Goal: Task Accomplishment & Management: Manage account settings

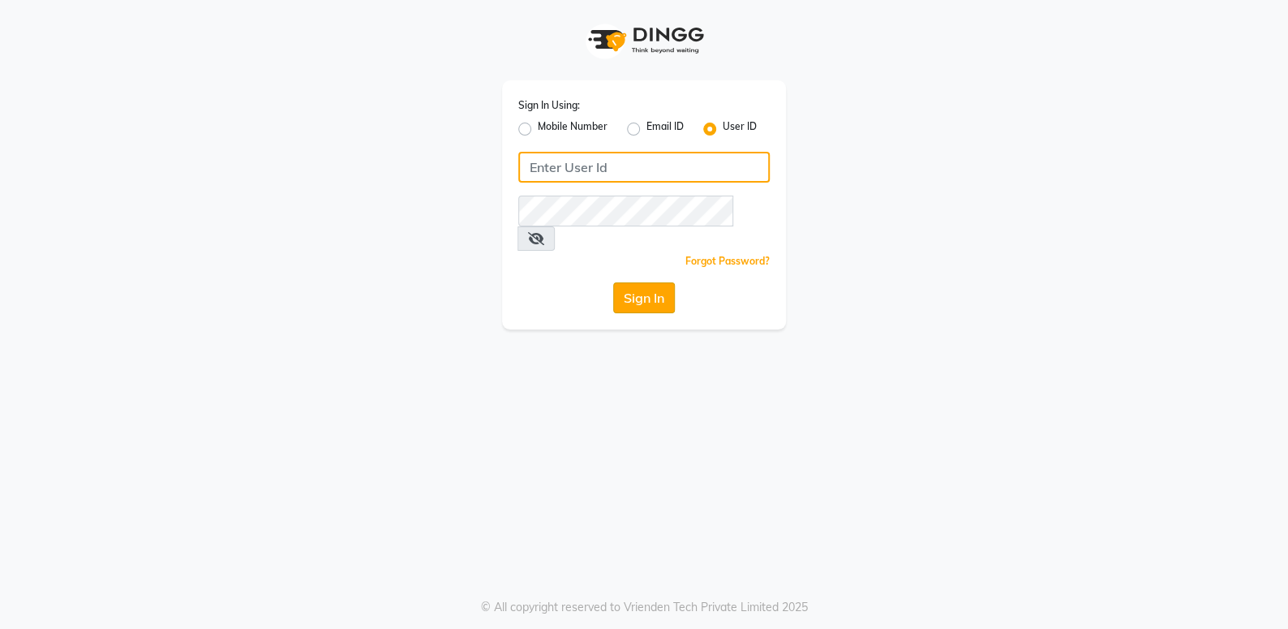
type input "she nailed it"
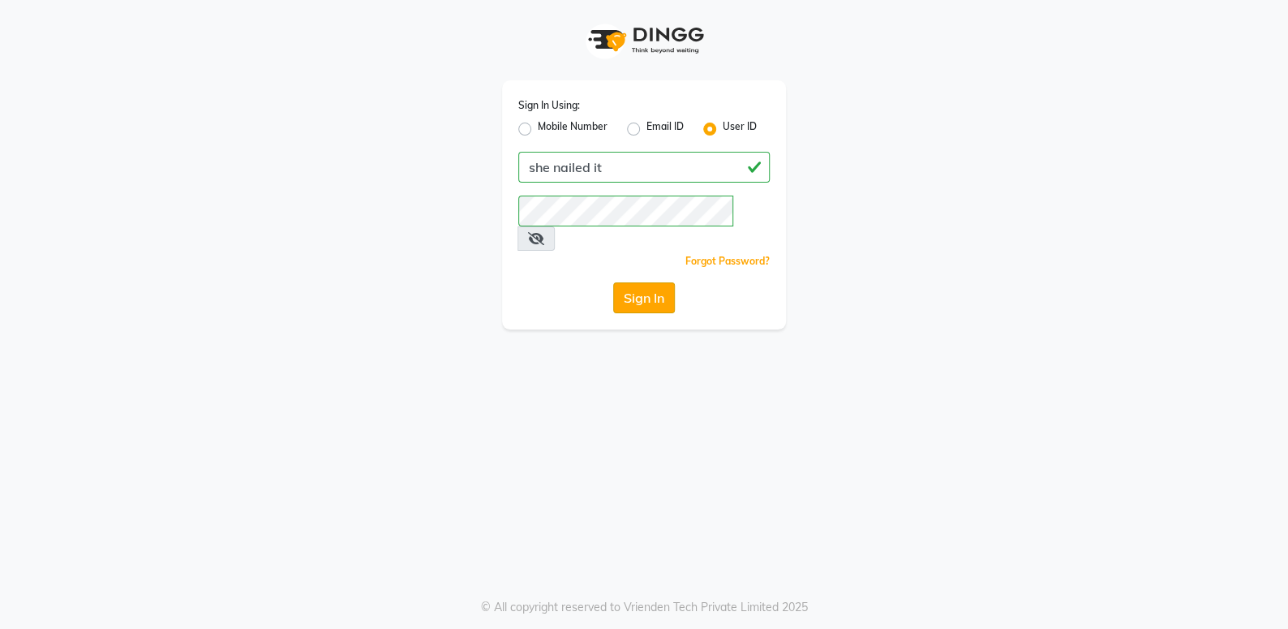
click at [651, 284] on button "Sign In" at bounding box center [644, 297] width 62 height 31
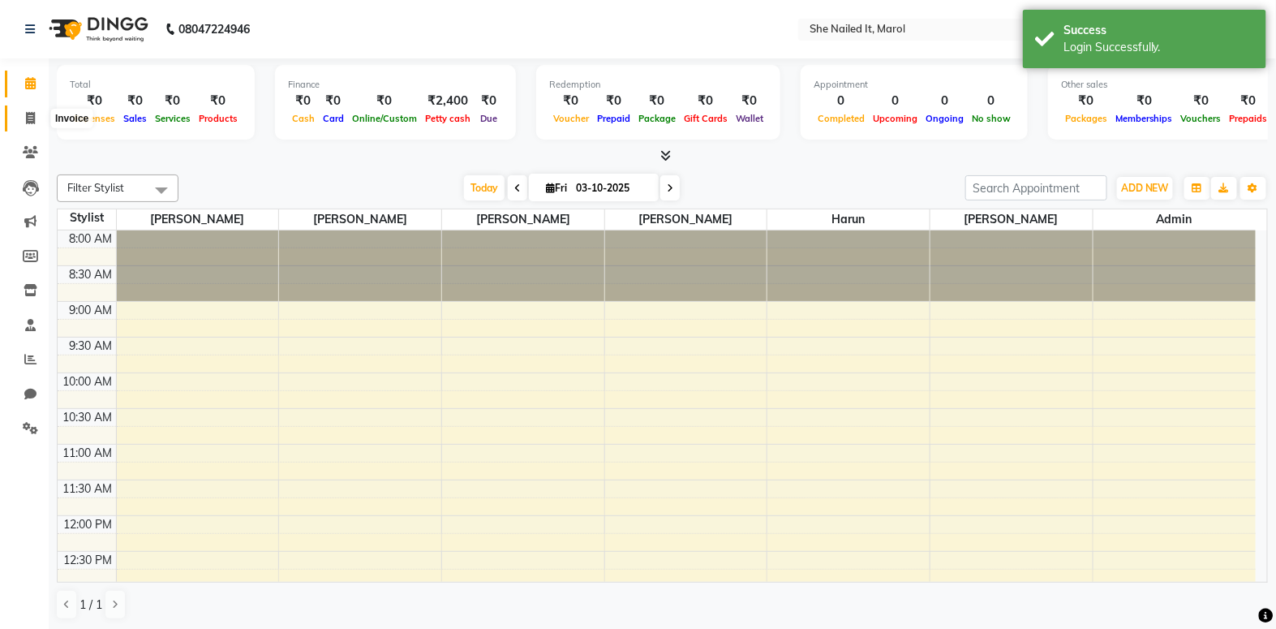
click at [39, 112] on span at bounding box center [30, 119] width 28 height 19
select select "8078"
select select "service"
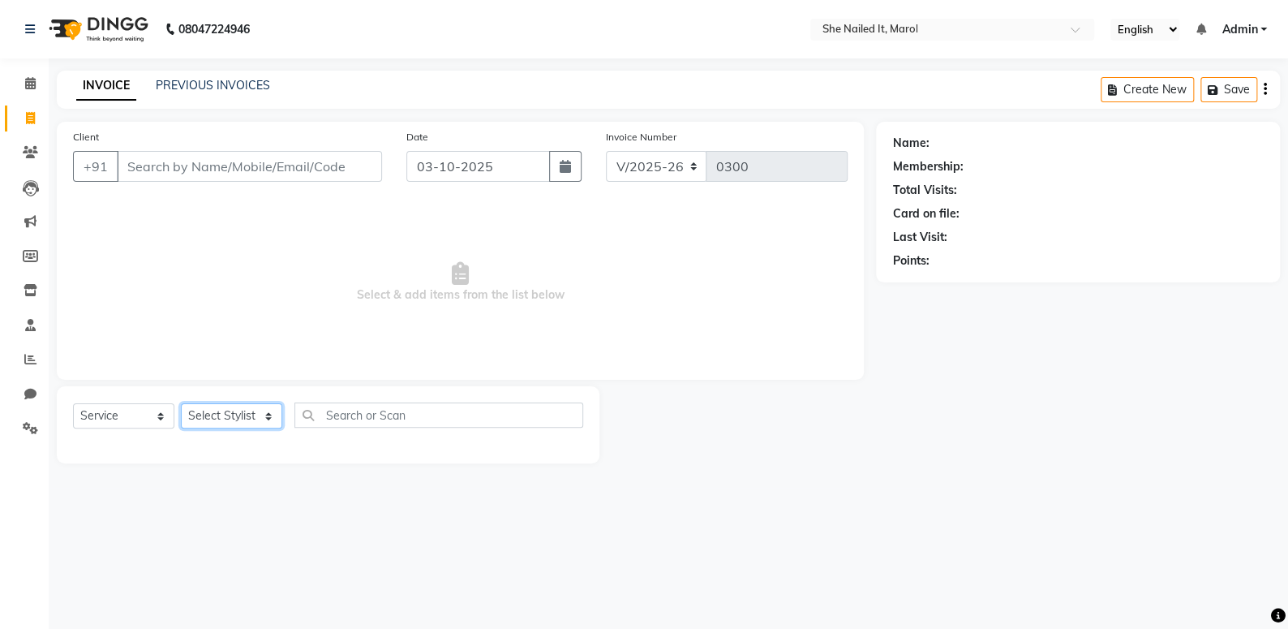
click at [246, 417] on select "Select Stylist Admin [PERSON_NAME] [PERSON_NAME] [PERSON_NAME] [PERSON_NAME]" at bounding box center [231, 415] width 101 height 25
select select "74638"
click at [181, 403] on select "Select Stylist Admin [PERSON_NAME] [PERSON_NAME] [PERSON_NAME] [PERSON_NAME]" at bounding box center [231, 415] width 101 height 25
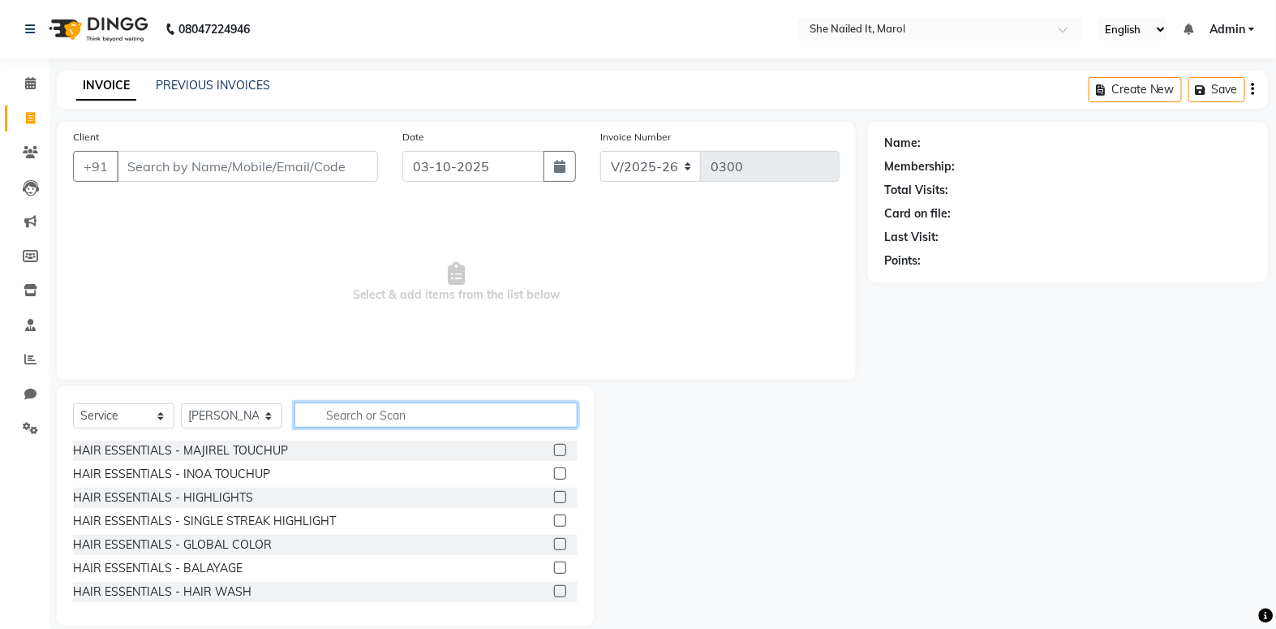
click at [329, 419] on input "text" at bounding box center [435, 414] width 283 height 25
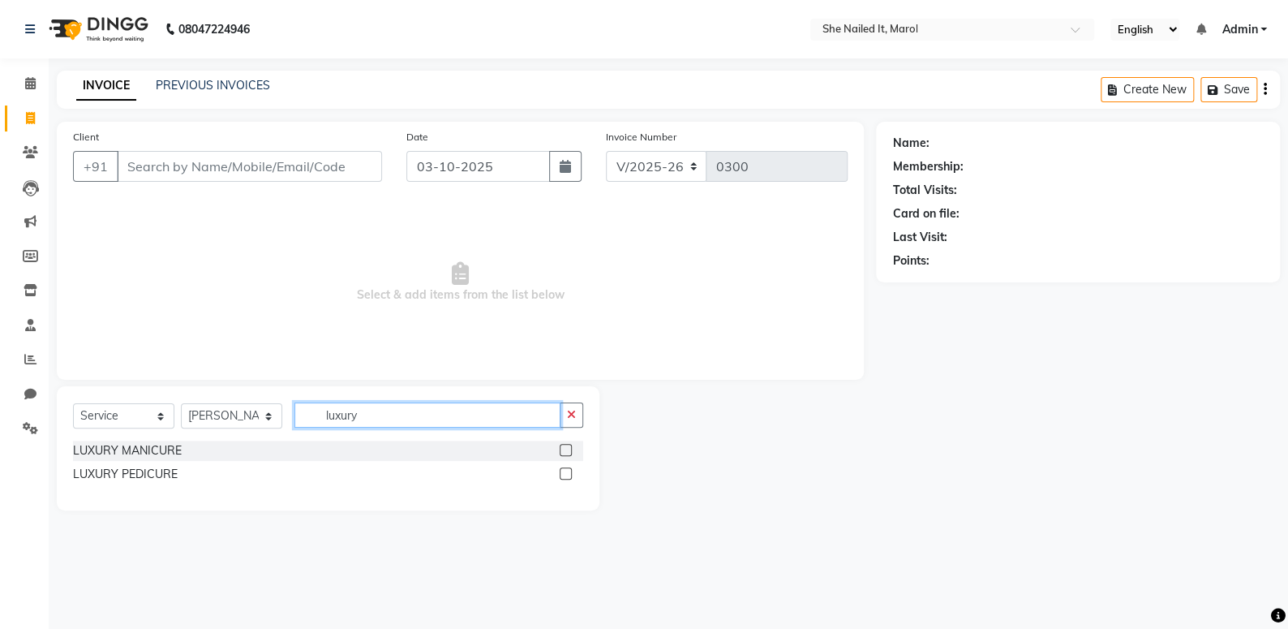
type input "luxury"
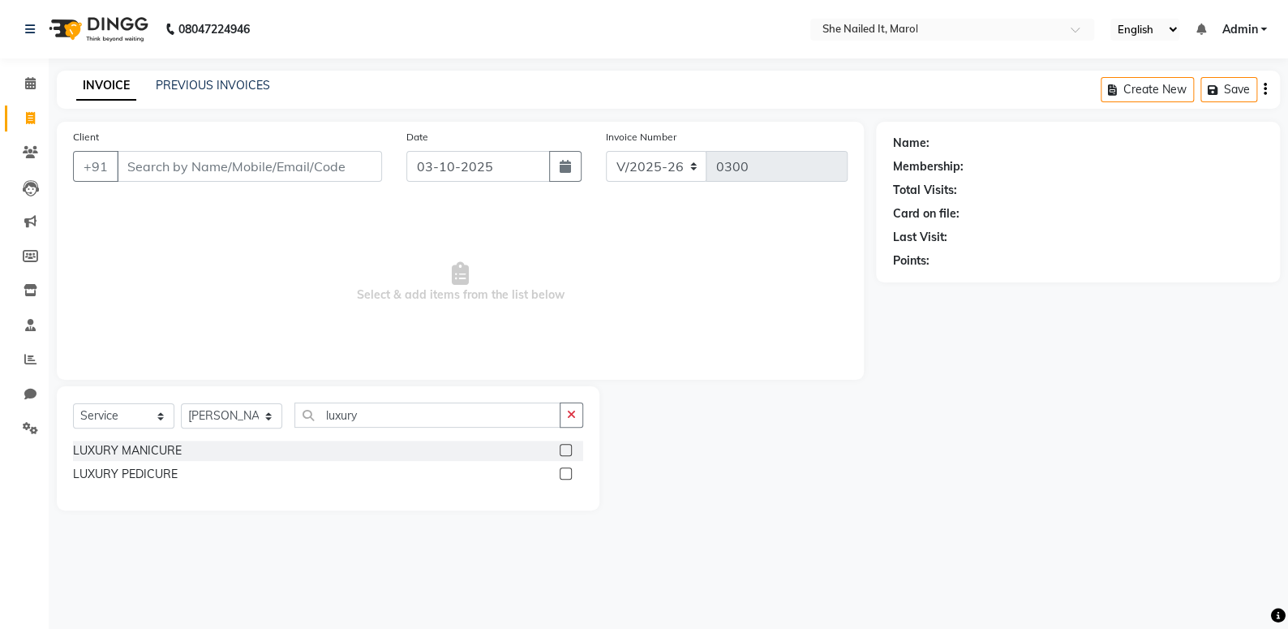
click at [565, 453] on label at bounding box center [566, 450] width 12 height 12
click at [565, 453] on input "checkbox" at bounding box center [565, 450] width 11 height 11
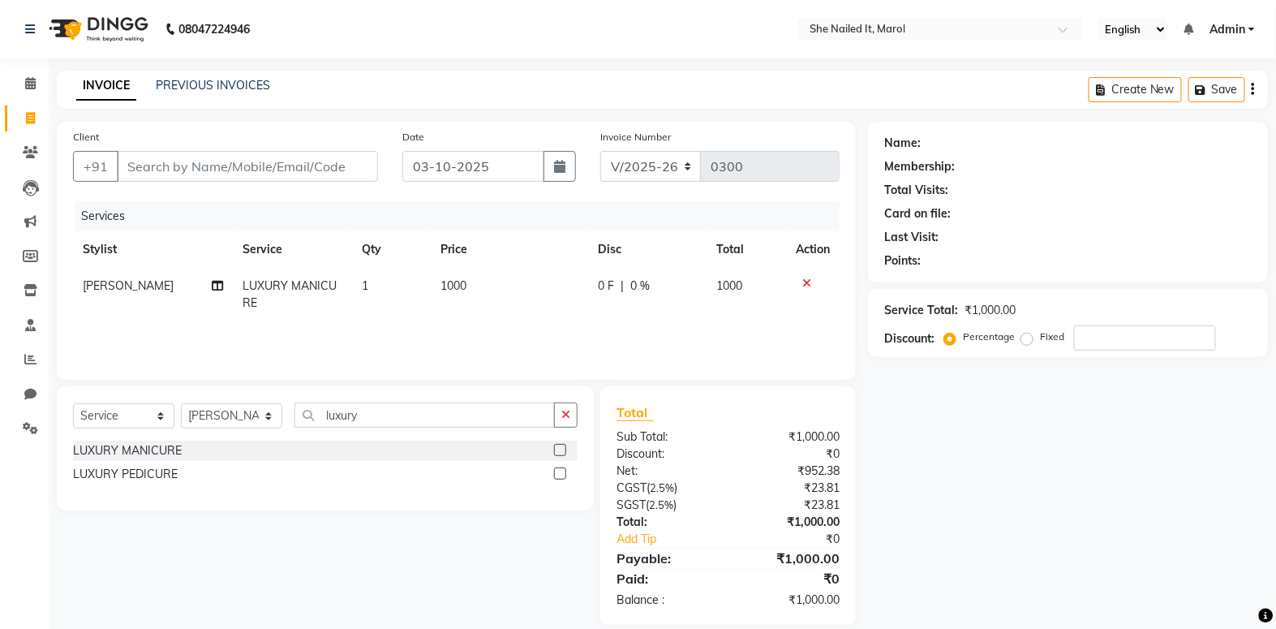
checkbox input "false"
click at [558, 474] on label at bounding box center [560, 473] width 12 height 12
click at [558, 474] on input "checkbox" at bounding box center [559, 474] width 11 height 11
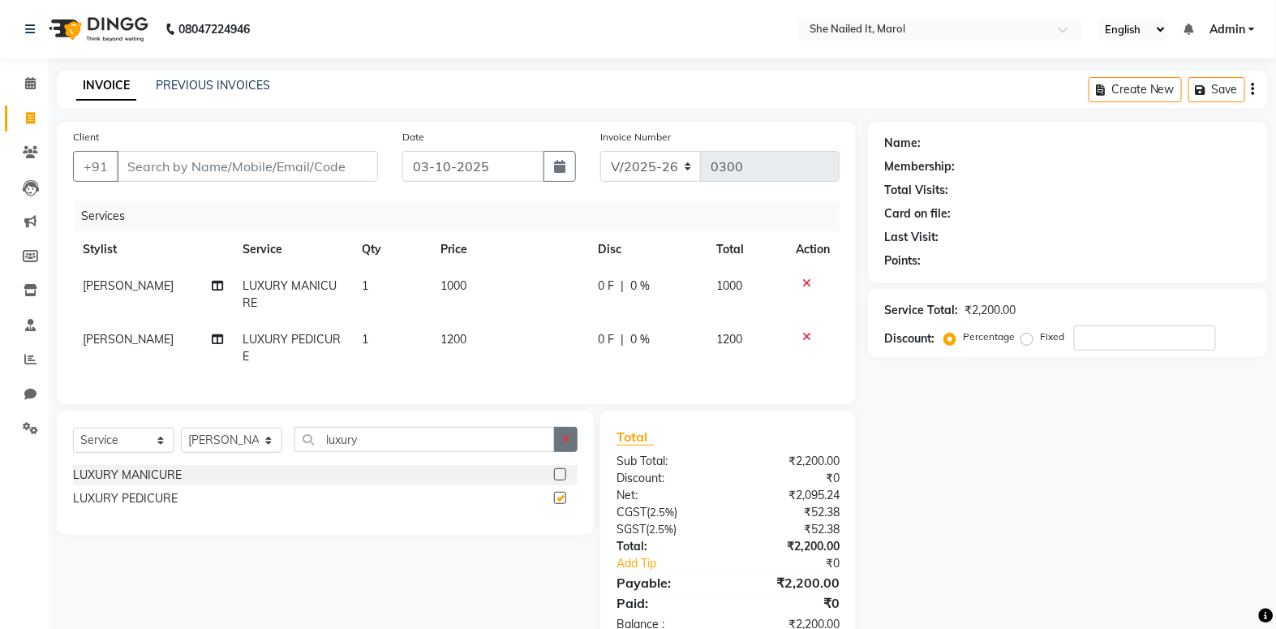
checkbox input "false"
click at [569, 445] on icon "button" at bounding box center [565, 438] width 9 height 11
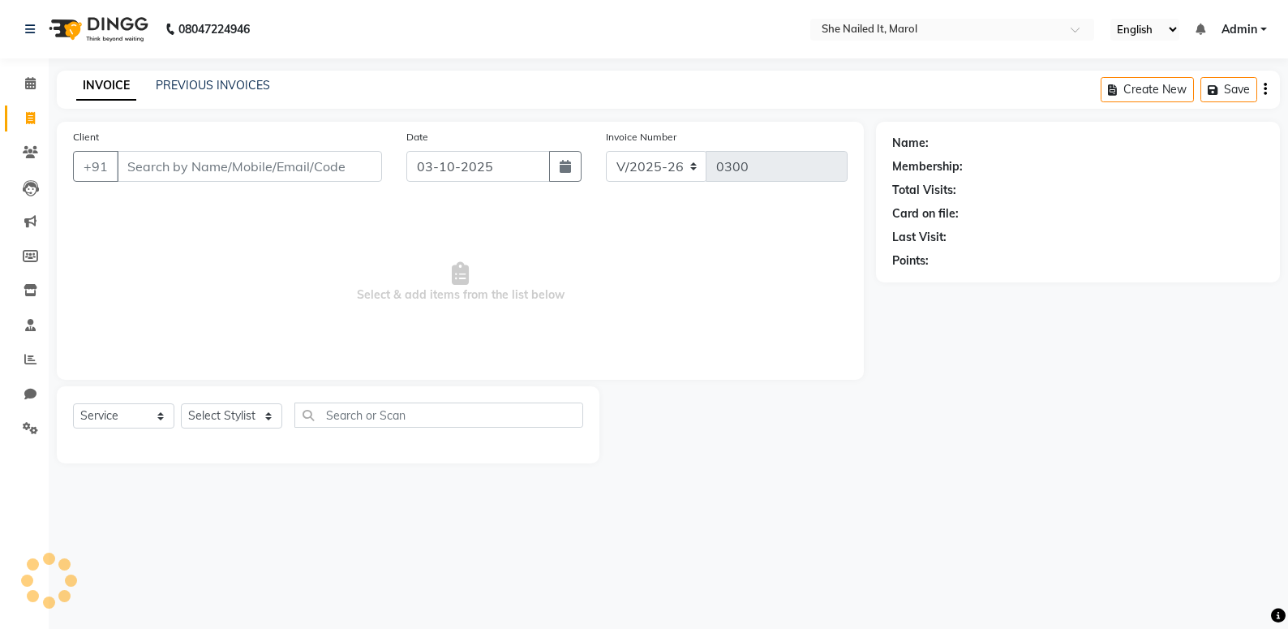
select select "8078"
select select "service"
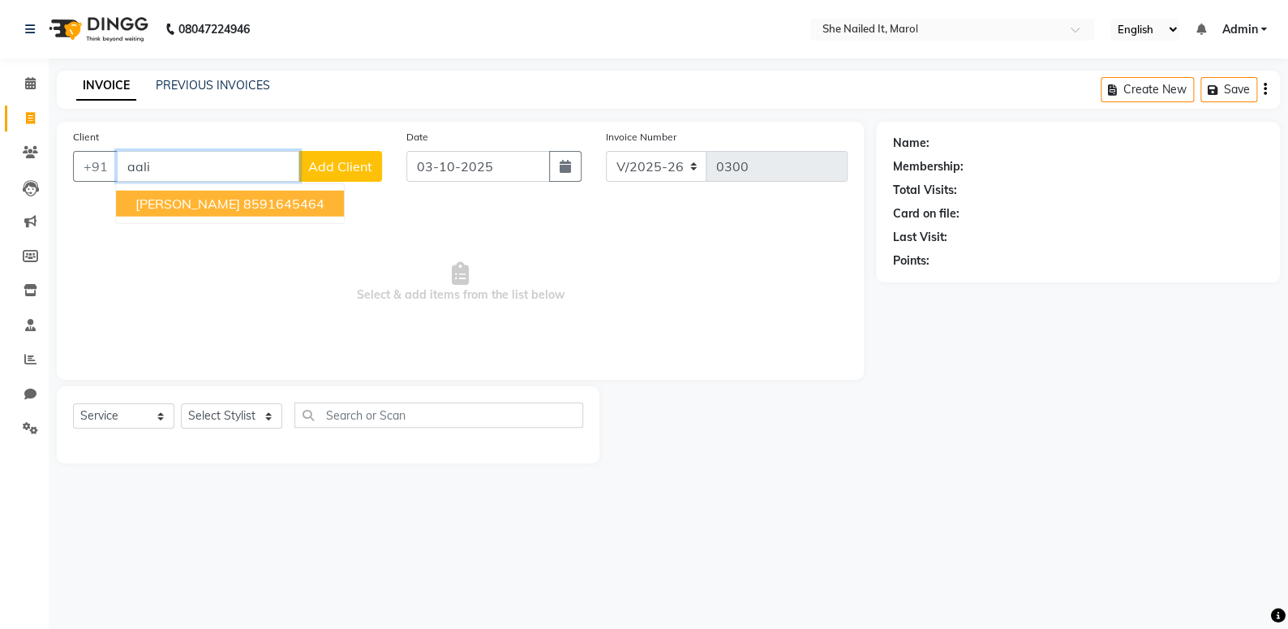
drag, startPoint x: 193, startPoint y: 200, endPoint x: 195, endPoint y: 209, distance: 9.1
click at [193, 200] on span "Aaliya Shaikh" at bounding box center [187, 203] width 105 height 16
type input "8591645464"
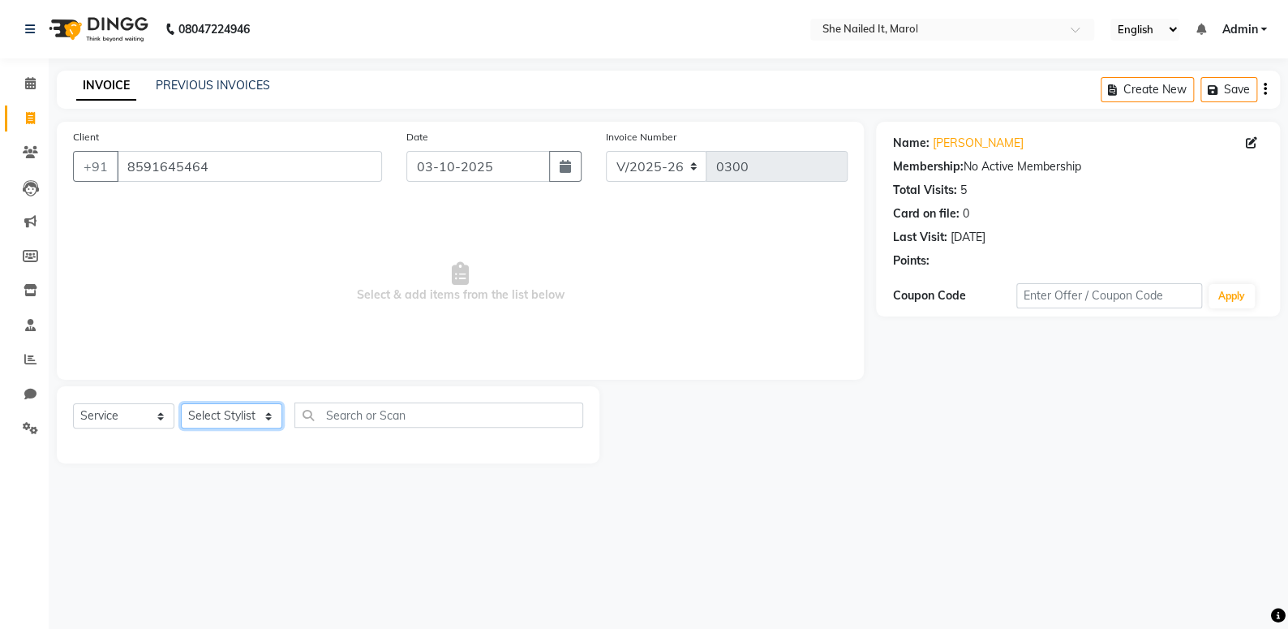
drag, startPoint x: 241, startPoint y: 410, endPoint x: 237, endPoint y: 423, distance: 13.6
click at [241, 410] on select "Select Stylist Admin [PERSON_NAME] [PERSON_NAME] [PERSON_NAME] [PERSON_NAME]" at bounding box center [231, 415] width 101 height 25
select select "74630"
click at [181, 403] on select "Select Stylist Admin [PERSON_NAME] [PERSON_NAME] [PERSON_NAME] [PERSON_NAME]" at bounding box center [231, 415] width 101 height 25
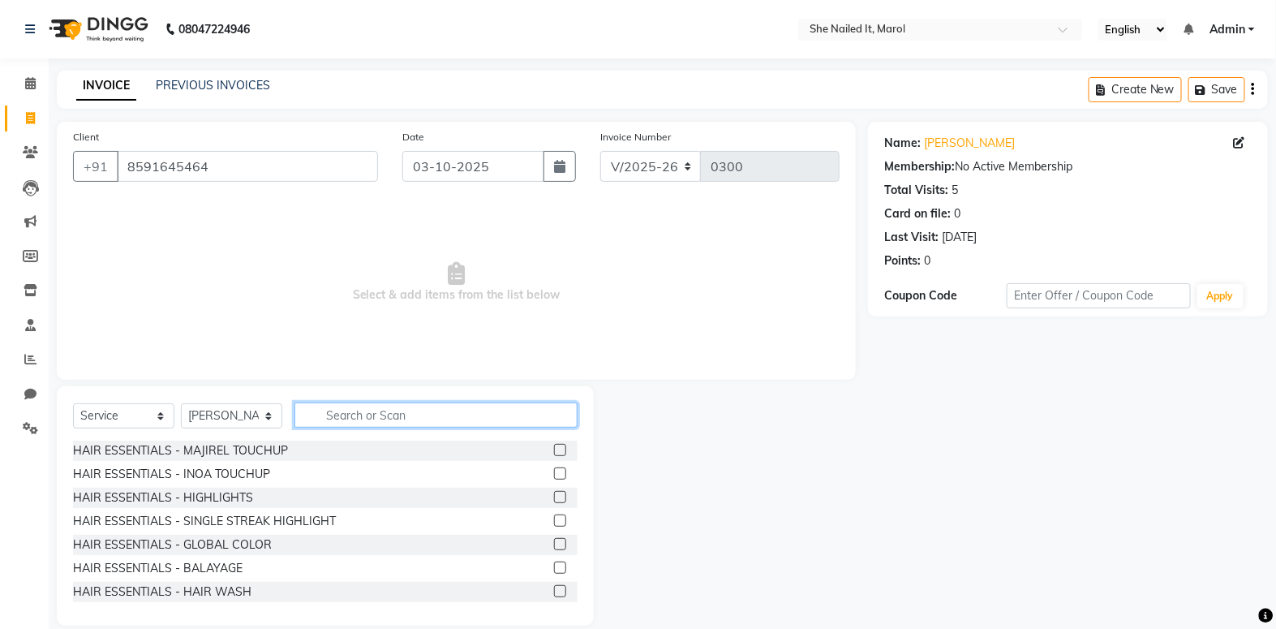
click at [366, 410] on input "text" at bounding box center [435, 414] width 283 height 25
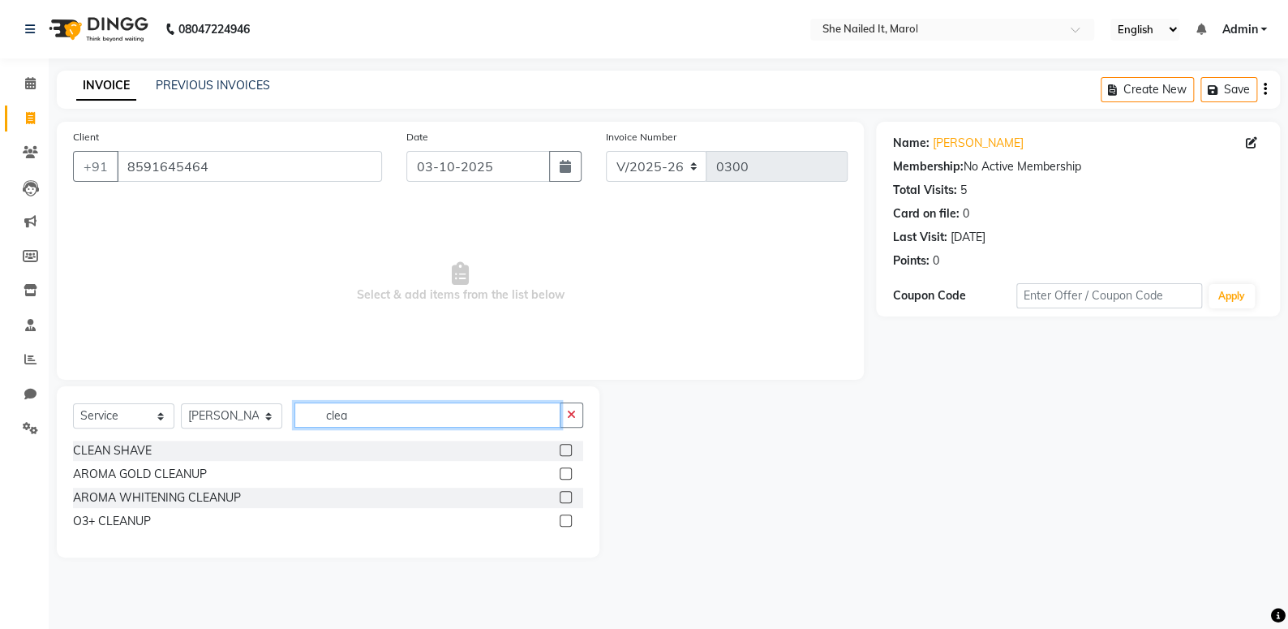
type input "clea"
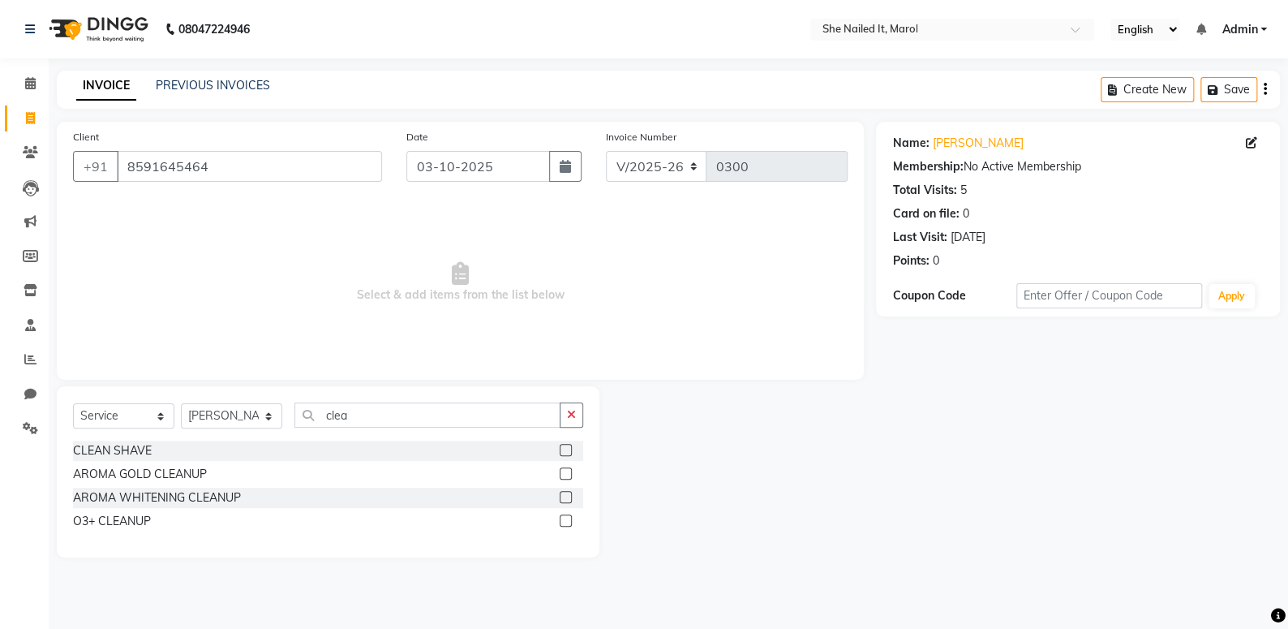
click at [566, 522] on label at bounding box center [566, 520] width 12 height 12
click at [566, 522] on input "checkbox" at bounding box center [565, 521] width 11 height 11
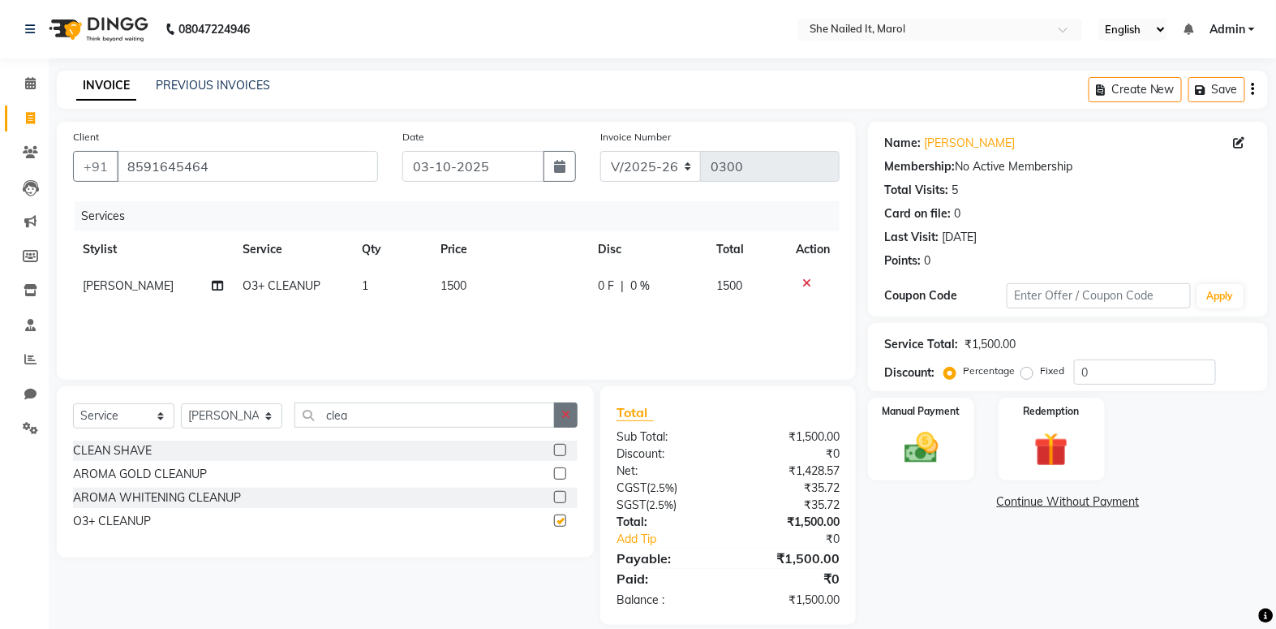
checkbox input "false"
click at [565, 419] on icon "button" at bounding box center [565, 414] width 9 height 11
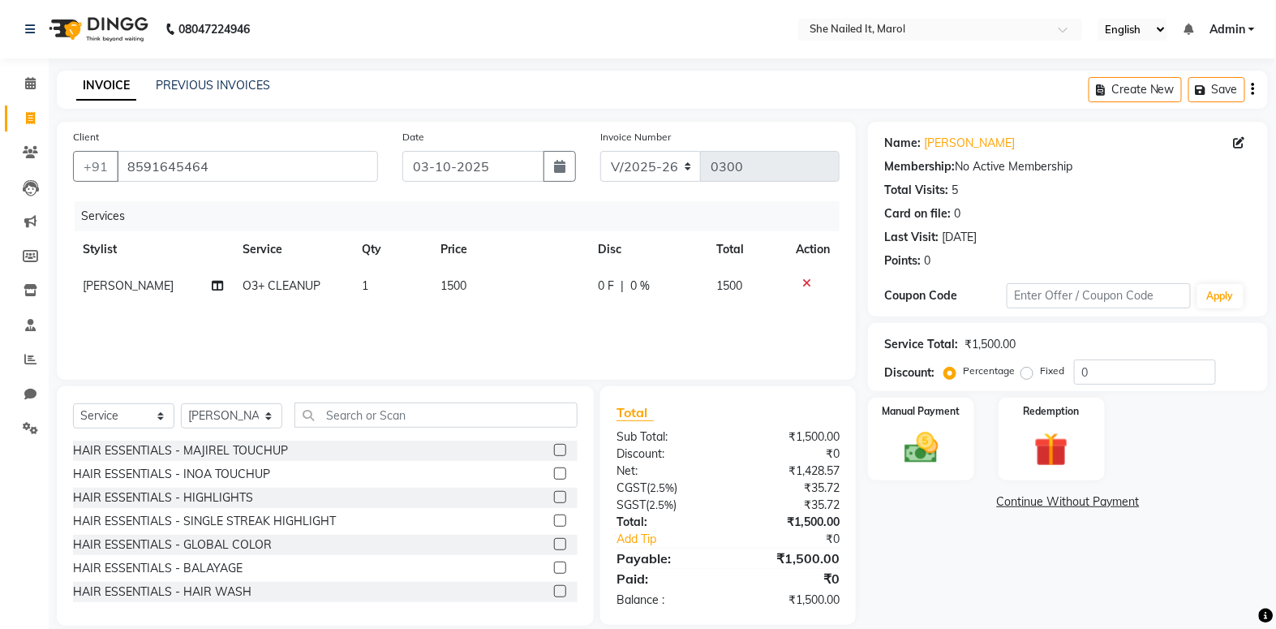
click at [519, 296] on td "1500" at bounding box center [509, 286] width 157 height 37
select select "74630"
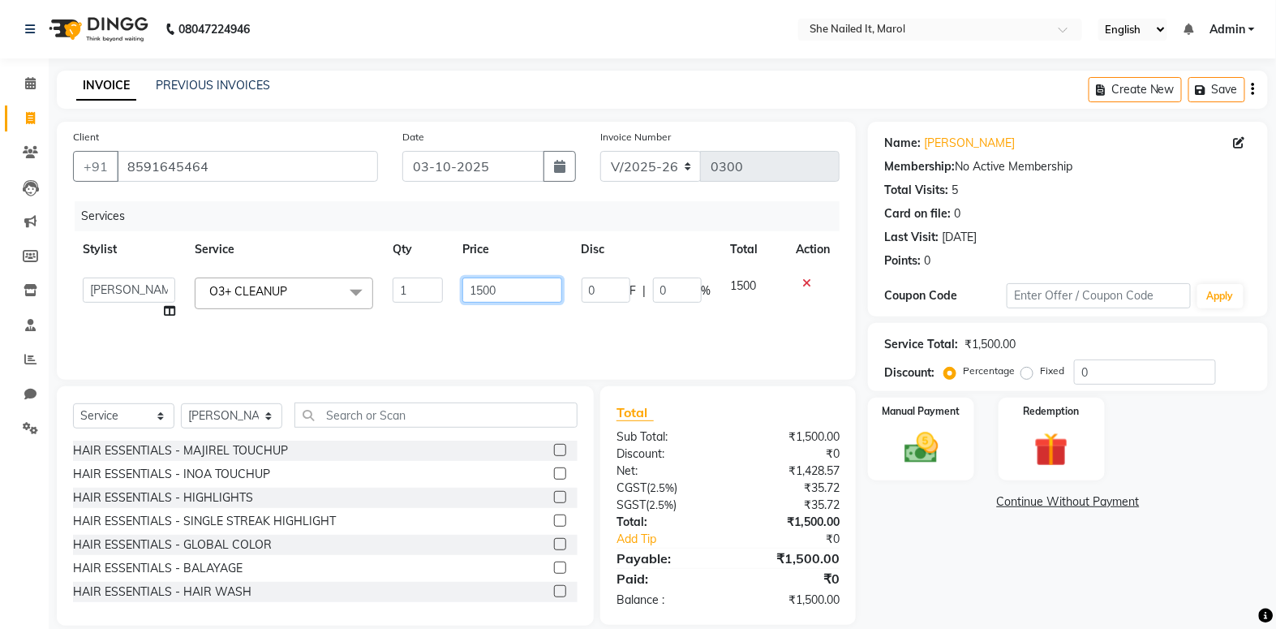
drag, startPoint x: 519, startPoint y: 296, endPoint x: 435, endPoint y: 298, distance: 84.4
click at [435, 298] on tr "Admin Anjali Sherry Chhaya Thakur Harun Khushi Sawat Pritam Raj Priti Waghela O…" at bounding box center [456, 299] width 767 height 62
type input "1200"
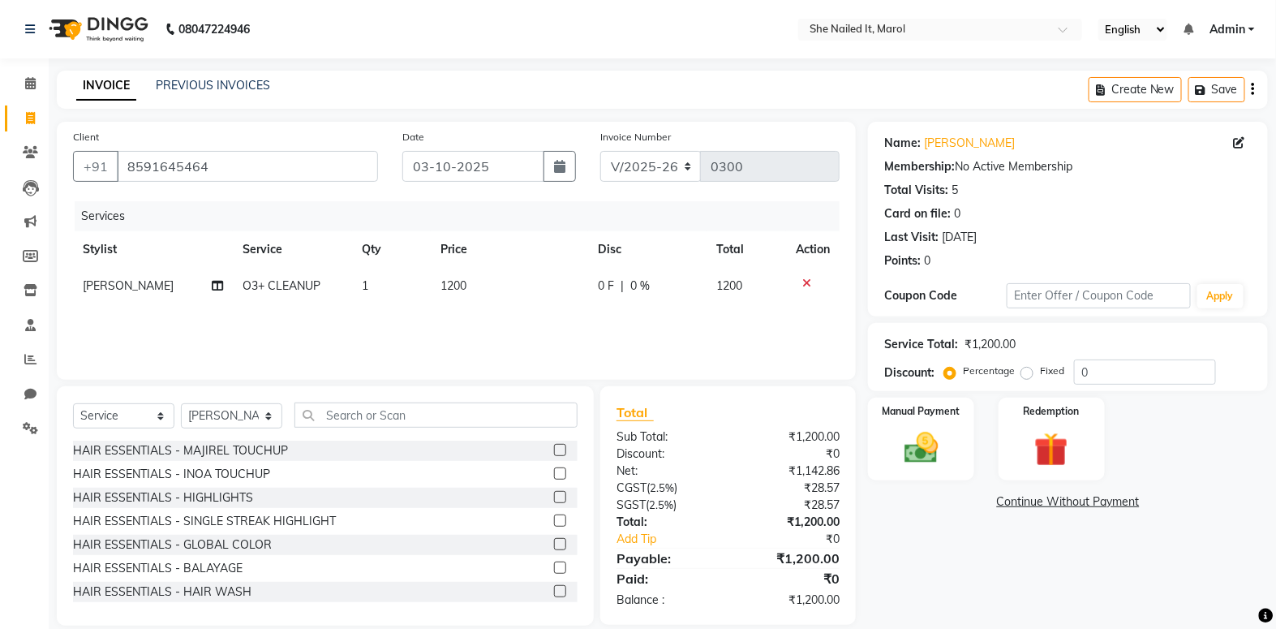
click at [546, 319] on div "Services Stylist Service Qty Price Disc Total Action Priti Waghela O3+ CLEANUP …" at bounding box center [456, 282] width 767 height 162
click at [925, 417] on div "Manual Payment" at bounding box center [921, 439] width 110 height 86
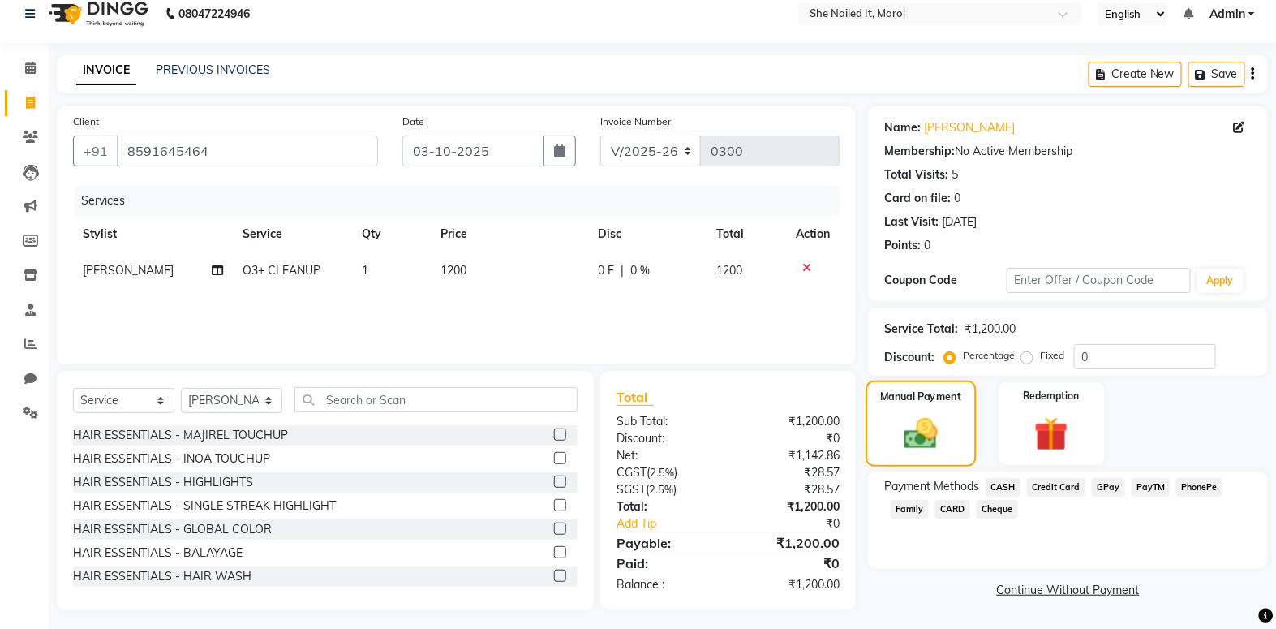
scroll to position [20, 0]
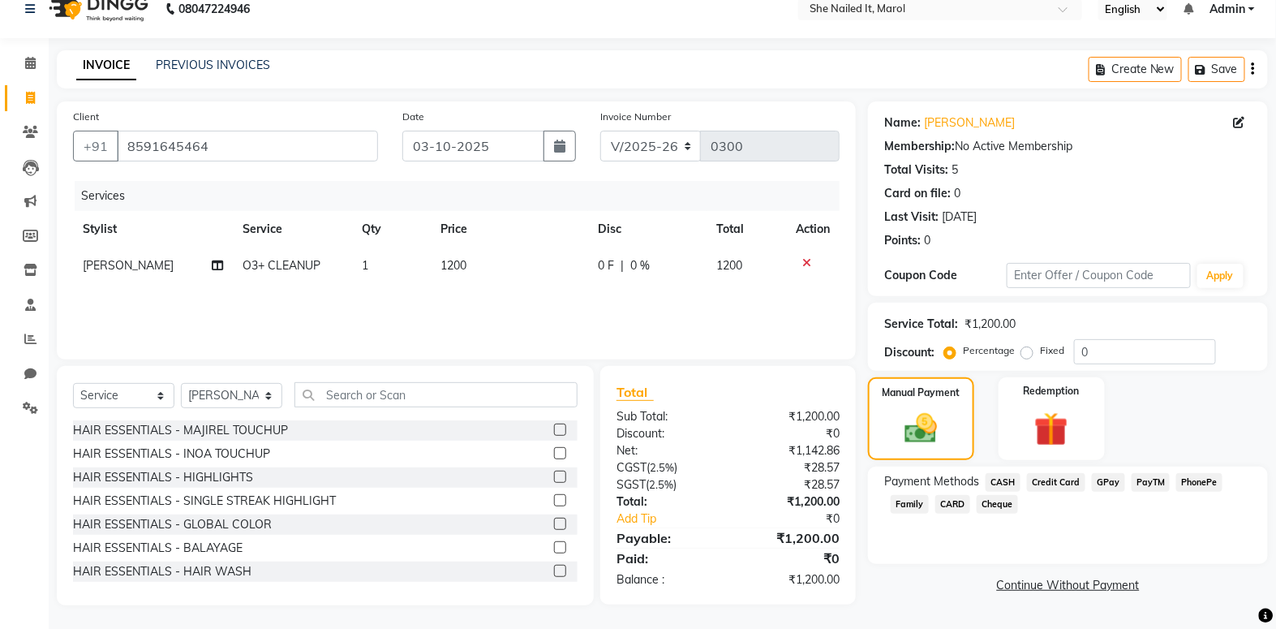
click at [1096, 483] on span "GPay" at bounding box center [1108, 482] width 33 height 19
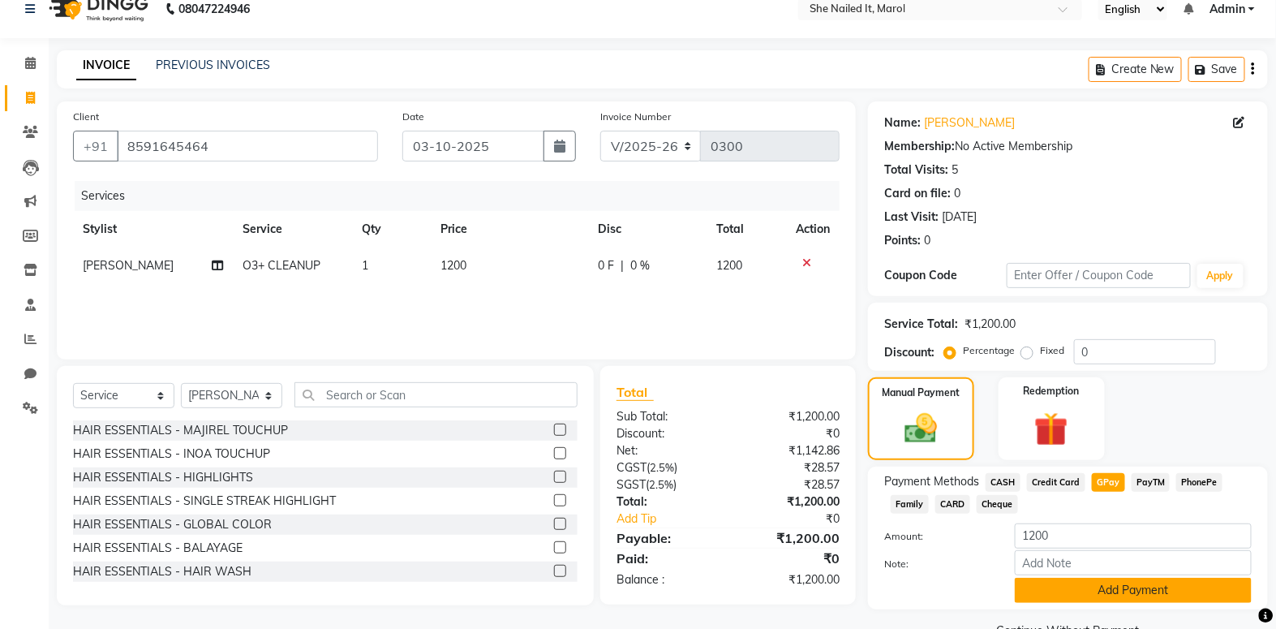
click at [1054, 590] on button "Add Payment" at bounding box center [1133, 590] width 237 height 25
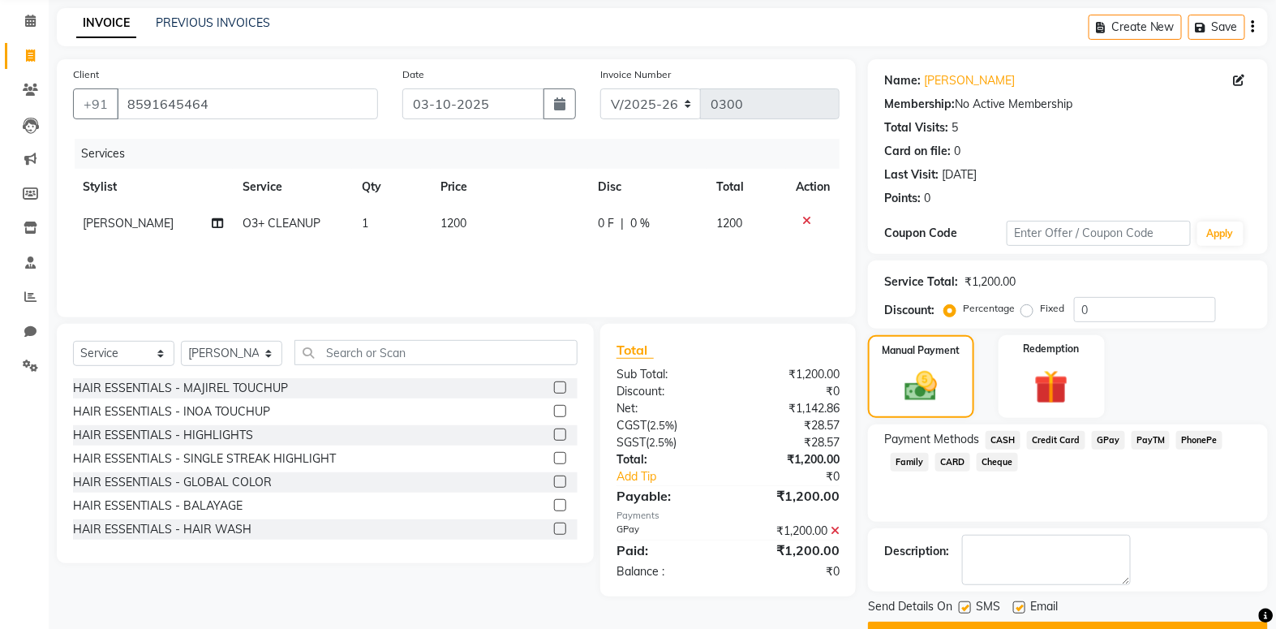
scroll to position [103, 0]
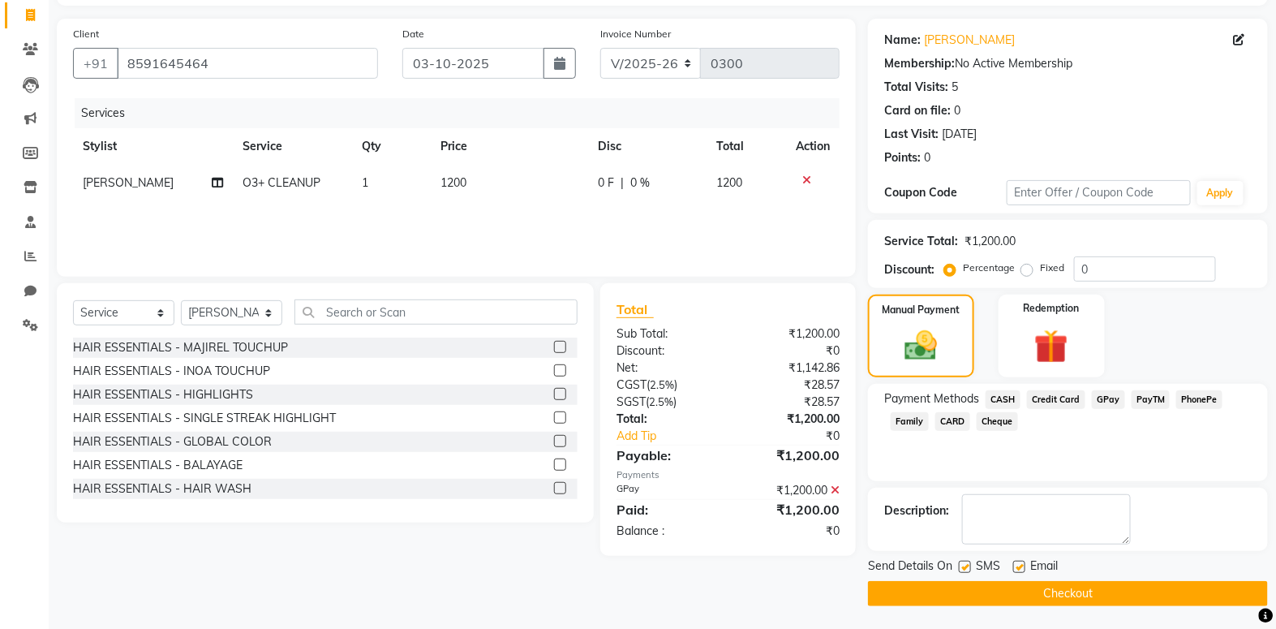
click at [1065, 589] on button "Checkout" at bounding box center [1068, 593] width 400 height 25
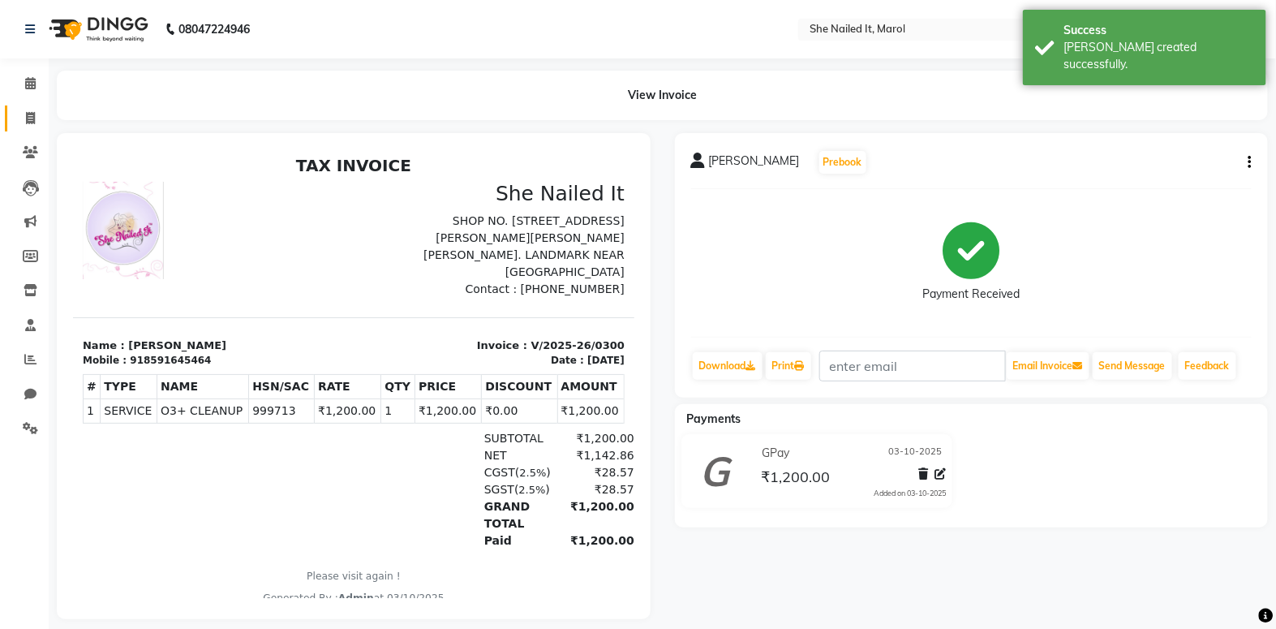
click at [12, 111] on link "Invoice" at bounding box center [24, 118] width 39 height 27
select select "8078"
select select "service"
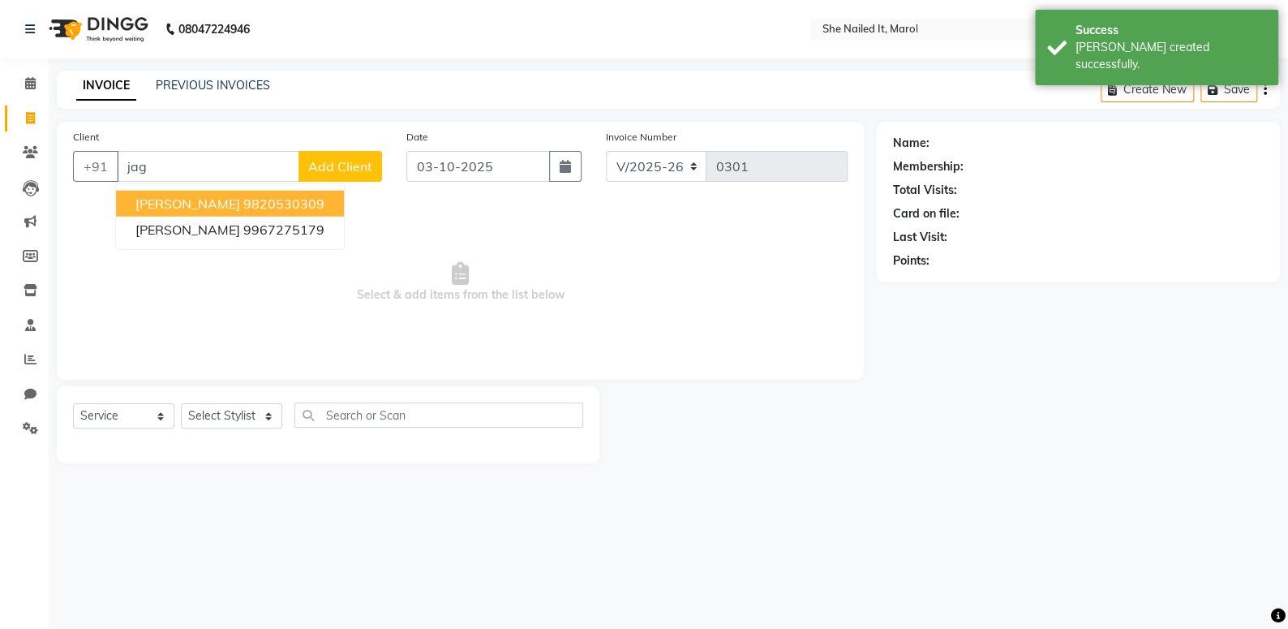
click at [243, 195] on ngb-highlight "9820530309" at bounding box center [283, 203] width 81 height 16
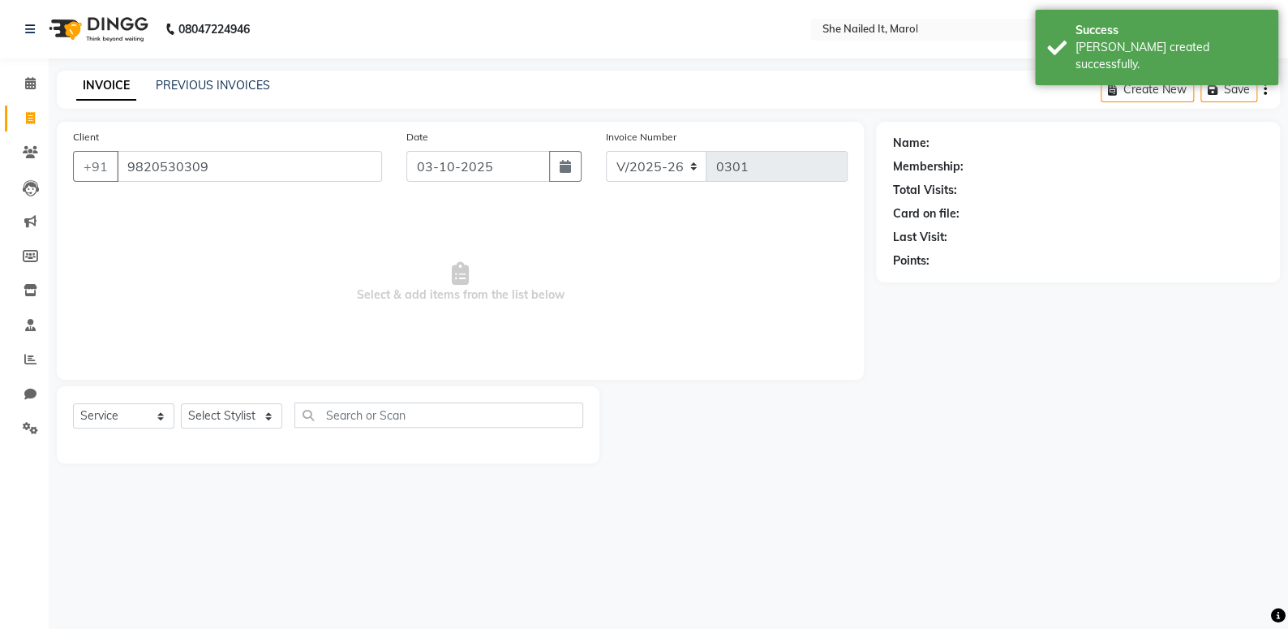
type input "9820530309"
drag, startPoint x: 213, startPoint y: 399, endPoint x: 228, endPoint y: 421, distance: 26.8
click at [213, 399] on div "Select Service Product Membership Package Voucher Prepaid Gift Card Select Styl…" at bounding box center [328, 424] width 543 height 77
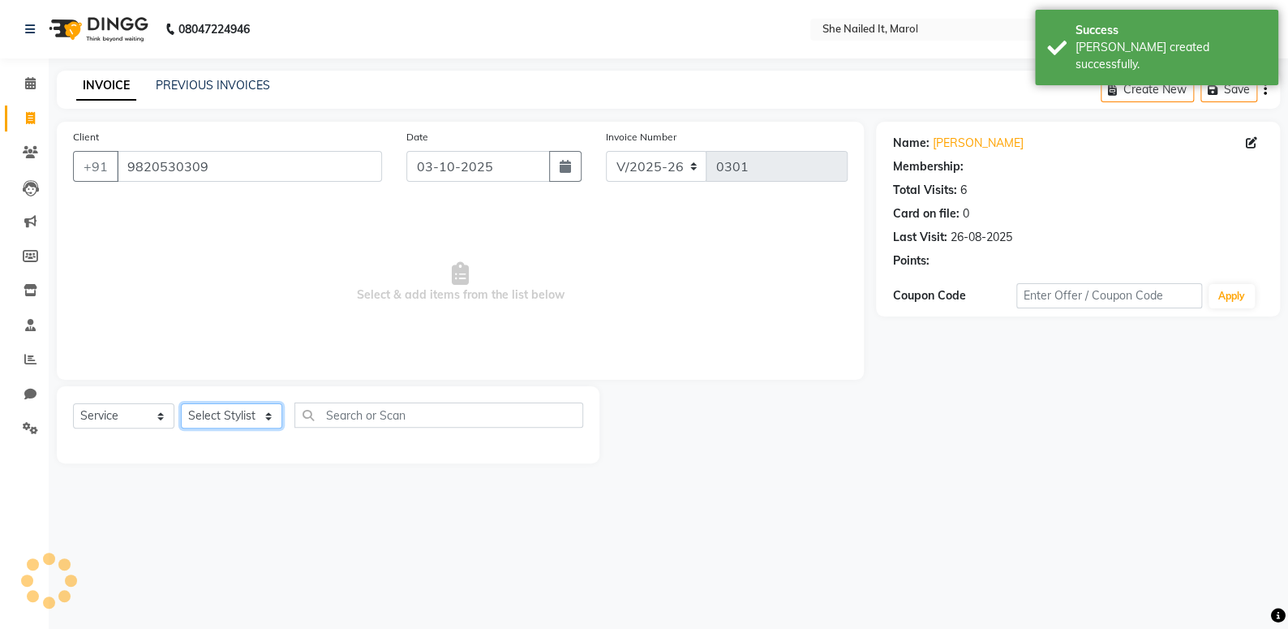
click at [228, 422] on select "Select Stylist Admin [PERSON_NAME] [PERSON_NAME] [PERSON_NAME] [PERSON_NAME]" at bounding box center [231, 415] width 101 height 25
select select "1: Object"
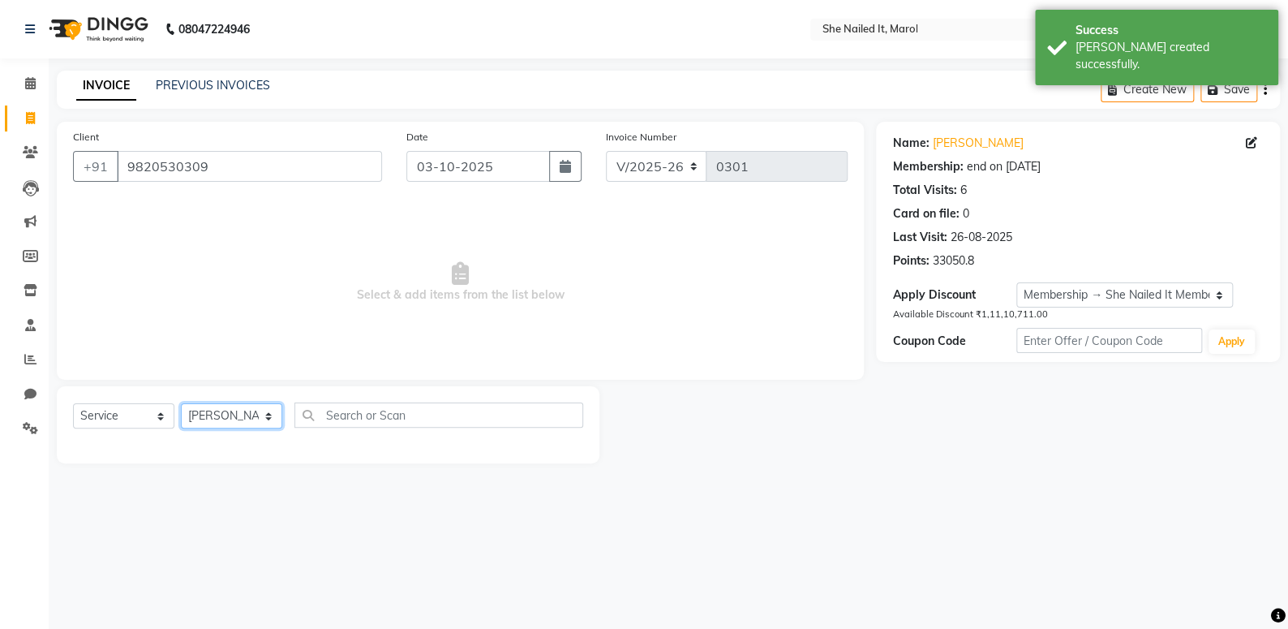
click at [181, 403] on select "Select Stylist Admin [PERSON_NAME] [PERSON_NAME] [PERSON_NAME] [PERSON_NAME]" at bounding box center [231, 415] width 101 height 25
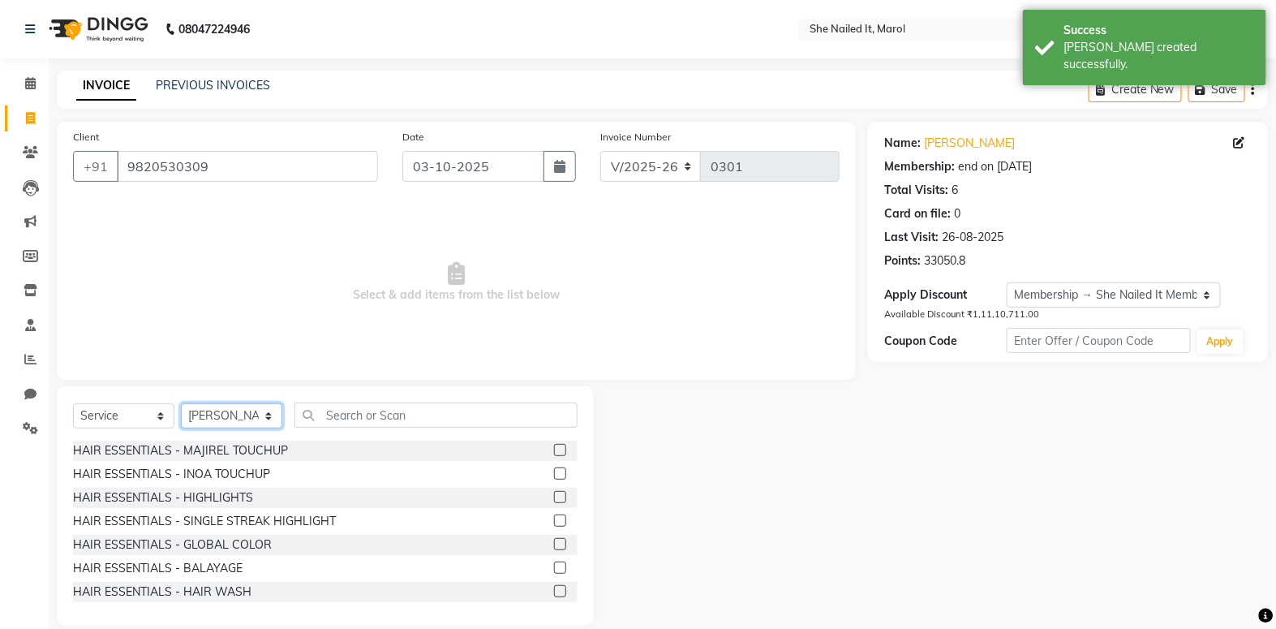
click at [233, 418] on select "Select Stylist Admin [PERSON_NAME] [PERSON_NAME] [PERSON_NAME] [PERSON_NAME]" at bounding box center [231, 415] width 101 height 25
select select "74638"
click at [181, 403] on select "Select Stylist Admin [PERSON_NAME] [PERSON_NAME] [PERSON_NAME] [PERSON_NAME]" at bounding box center [231, 415] width 101 height 25
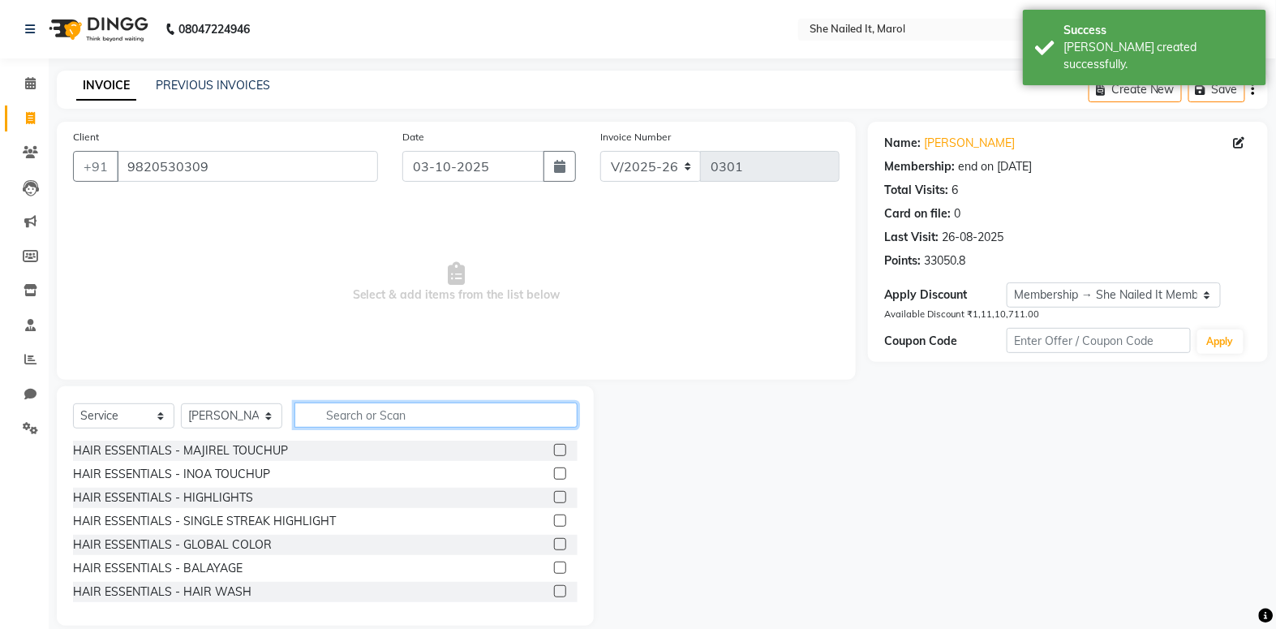
click at [320, 422] on input "text" at bounding box center [435, 414] width 283 height 25
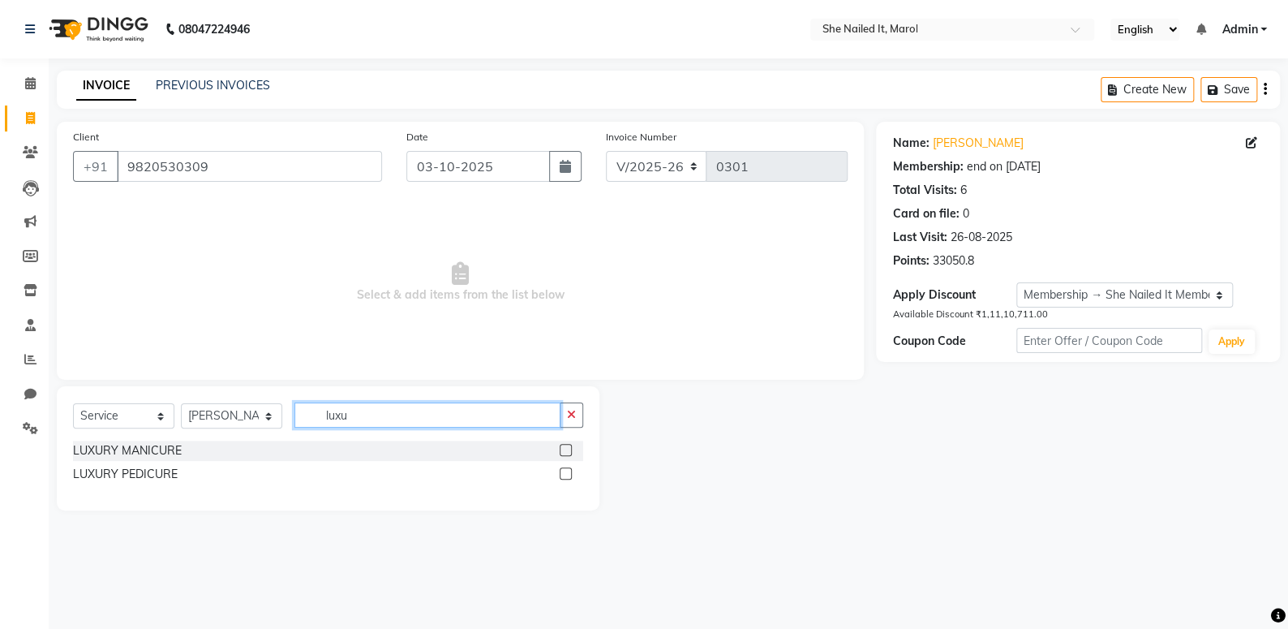
type input "luxu"
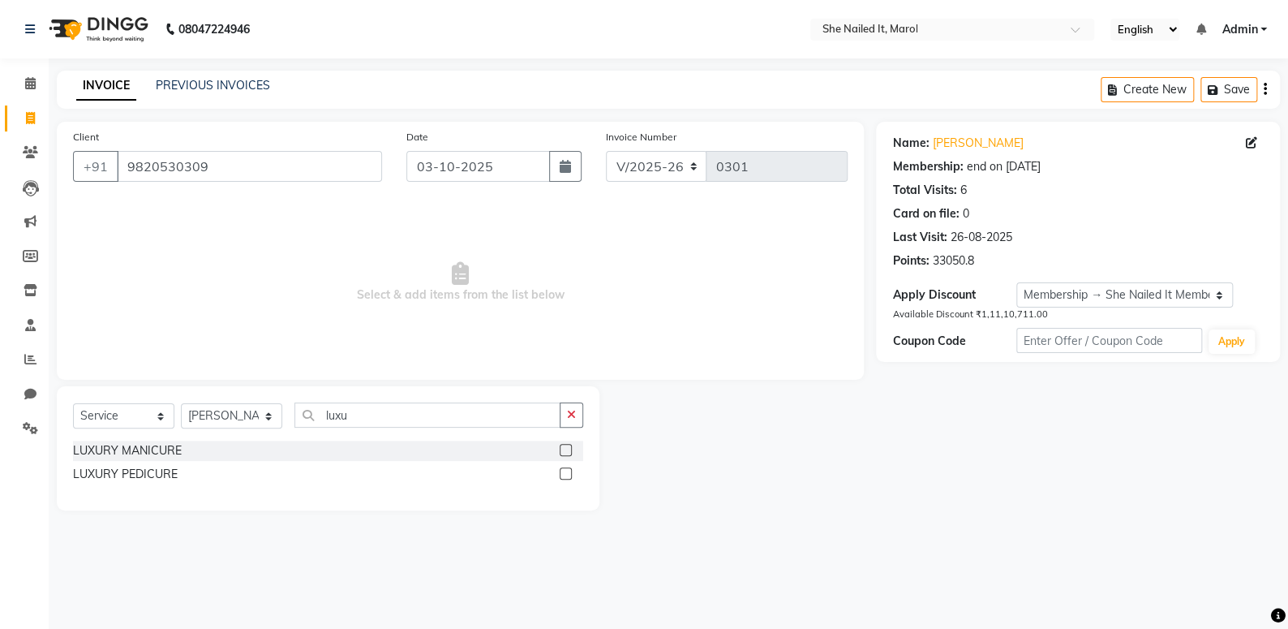
click at [567, 447] on label at bounding box center [566, 450] width 12 height 12
click at [567, 447] on input "checkbox" at bounding box center [565, 450] width 11 height 11
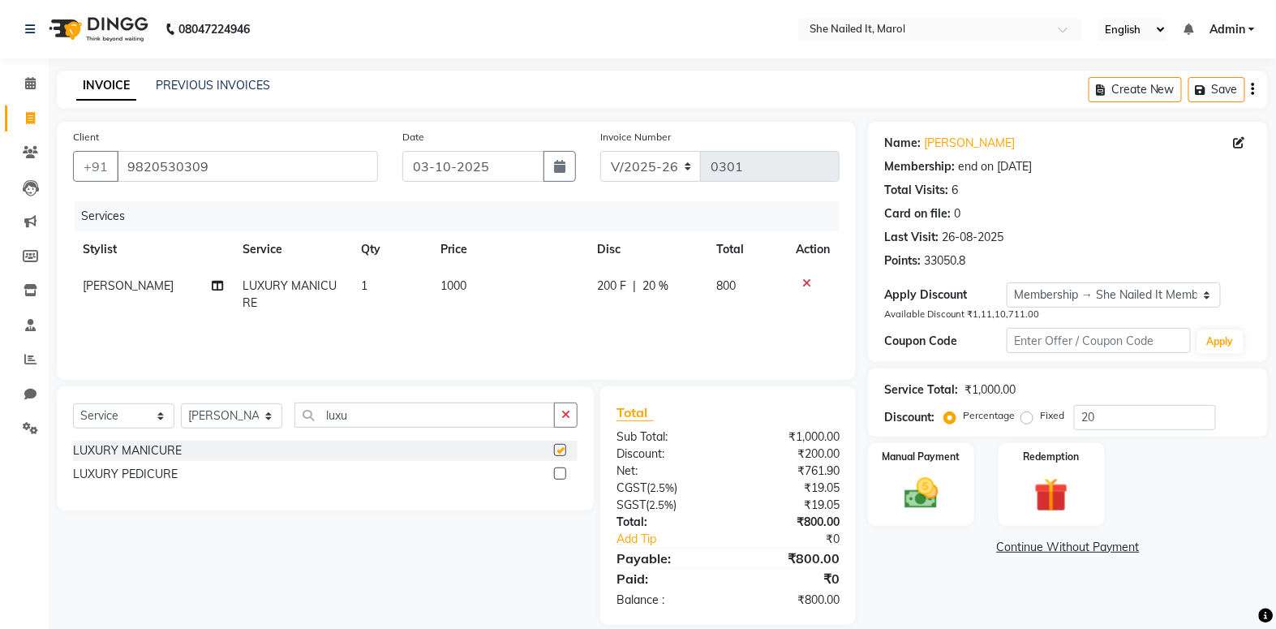
checkbox input "false"
click at [567, 470] on div at bounding box center [566, 474] width 24 height 20
click at [564, 468] on label at bounding box center [560, 473] width 12 height 12
click at [564, 469] on input "checkbox" at bounding box center [559, 474] width 11 height 11
checkbox input "true"
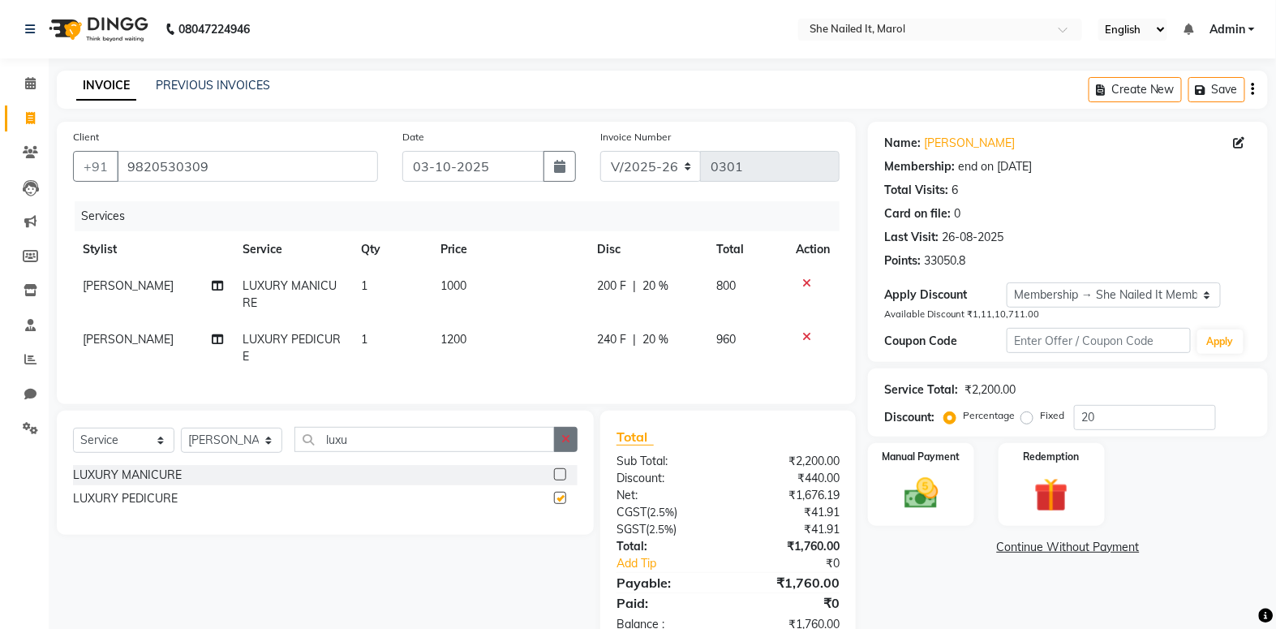
click at [561, 452] on button "button" at bounding box center [566, 439] width 24 height 25
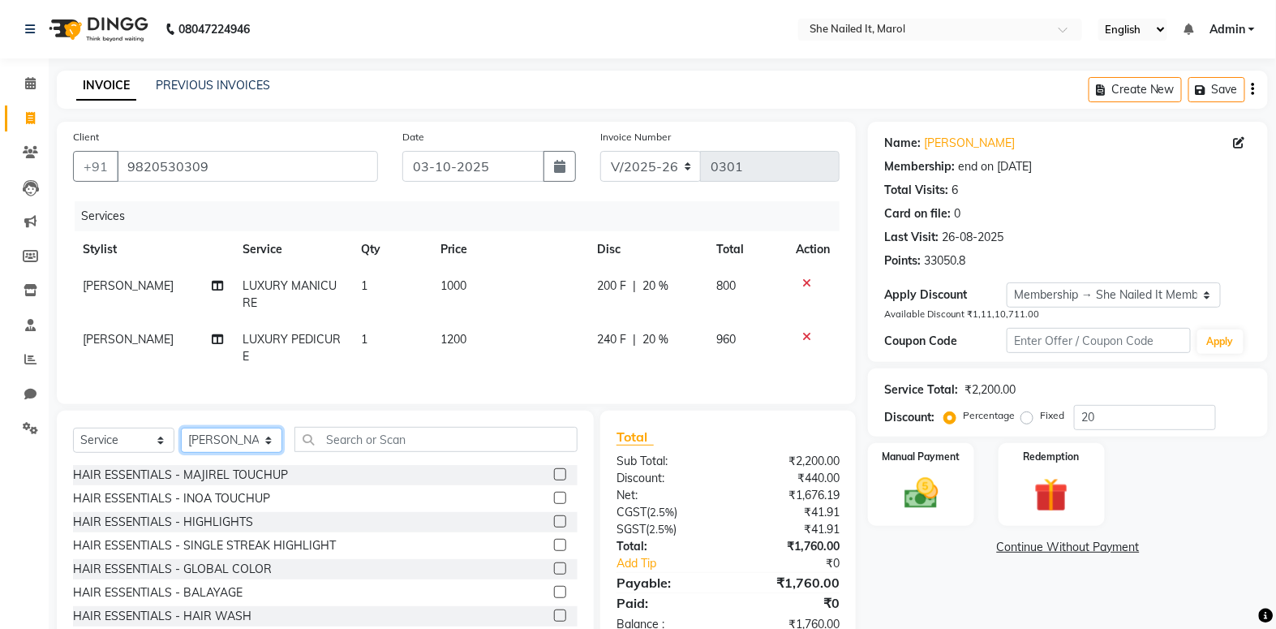
click at [271, 453] on select "Select Stylist Admin [PERSON_NAME] [PERSON_NAME] [PERSON_NAME] [PERSON_NAME]" at bounding box center [231, 439] width 101 height 25
click at [240, 453] on select "Select Stylist Admin [PERSON_NAME] [PERSON_NAME] [PERSON_NAME] [PERSON_NAME]" at bounding box center [231, 439] width 101 height 25
select select "74631"
click at [181, 439] on select "Select Stylist Admin [PERSON_NAME] [PERSON_NAME] [PERSON_NAME] [PERSON_NAME]" at bounding box center [231, 439] width 101 height 25
click at [348, 463] on div "Select Service Product Membership Package Voucher Prepaid Gift Card Select Styl…" at bounding box center [325, 446] width 505 height 38
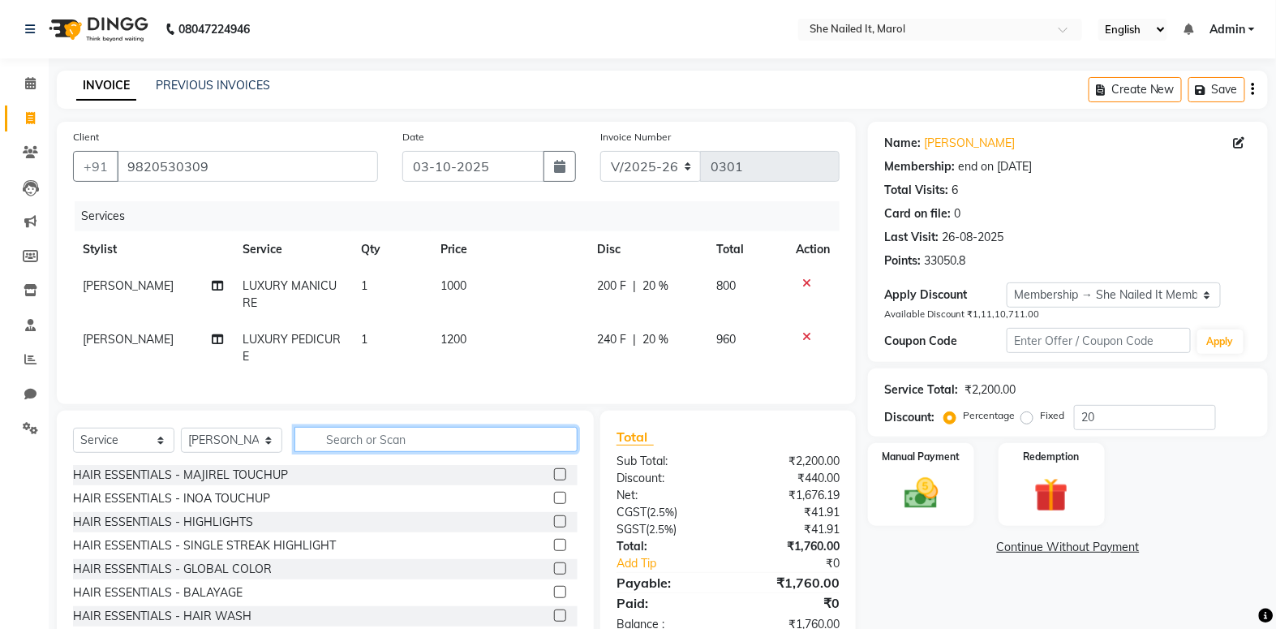
click at [363, 446] on input "text" at bounding box center [435, 439] width 283 height 25
type input "gel"
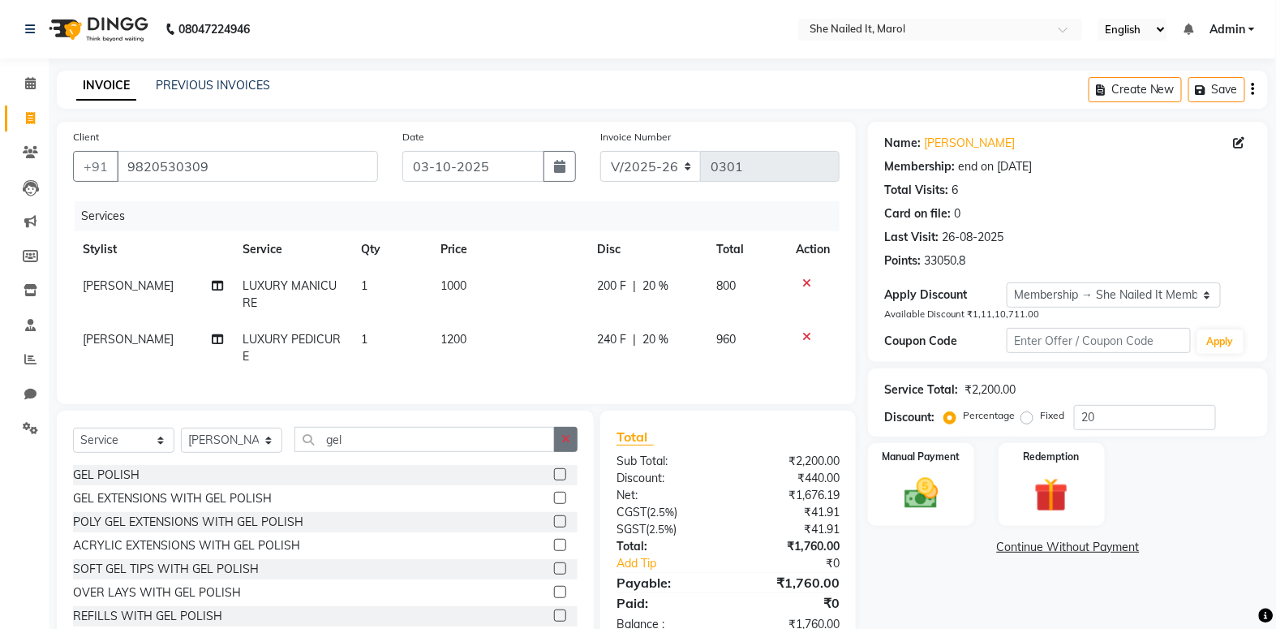
drag, startPoint x: 544, startPoint y: 483, endPoint x: 560, endPoint y: 479, distance: 16.2
click at [554, 480] on label at bounding box center [560, 474] width 12 height 12
click at [554, 480] on input "checkbox" at bounding box center [559, 475] width 11 height 11
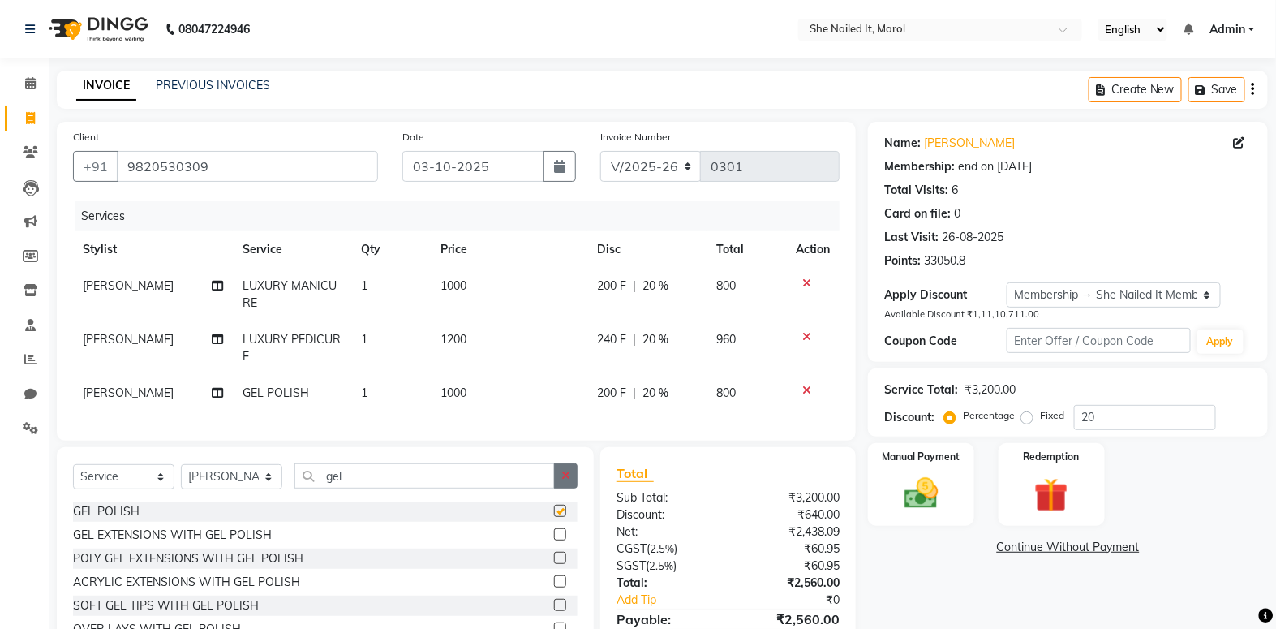
checkbox input "false"
drag, startPoint x: 575, startPoint y: 479, endPoint x: 575, endPoint y: 470, distance: 9.7
click at [575, 478] on button "button" at bounding box center [566, 475] width 24 height 25
click at [483, 402] on td "1000" at bounding box center [509, 393] width 157 height 37
select select "74631"
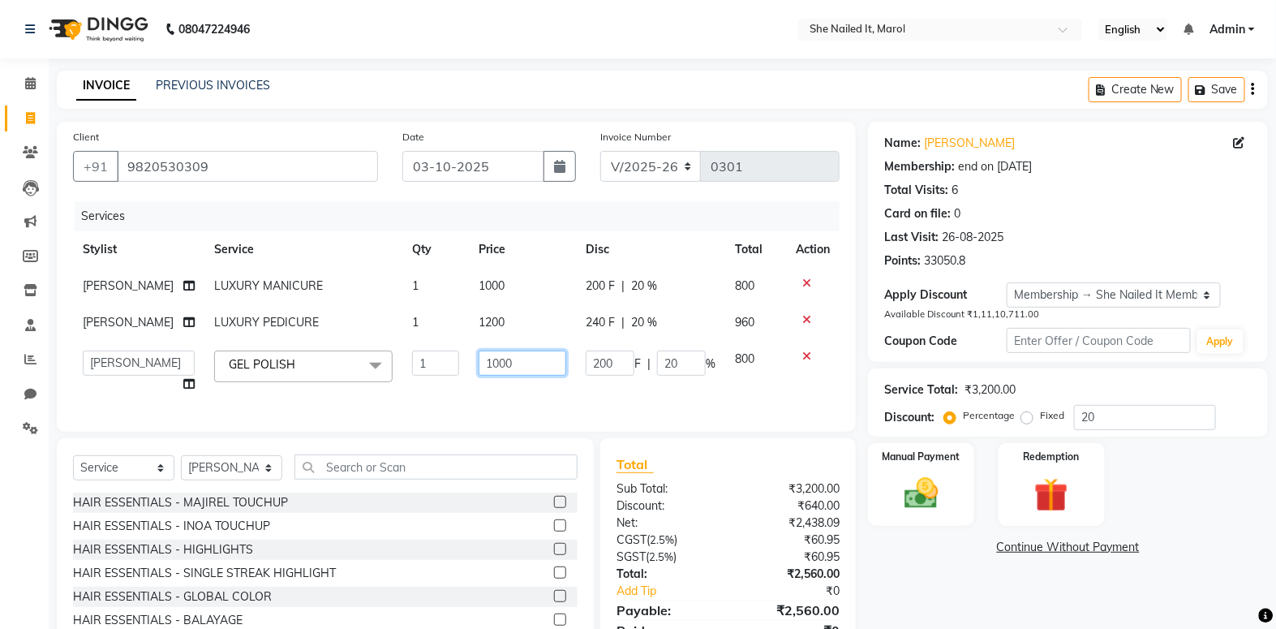
drag, startPoint x: 501, startPoint y: 369, endPoint x: 398, endPoint y: 391, distance: 105.3
click at [400, 390] on tr "Admin Anjali Sherry Chhaya Thakur Harun Khushi Sawat Pritam Raj Priti Waghela G…" at bounding box center [456, 372] width 767 height 62
type input "500"
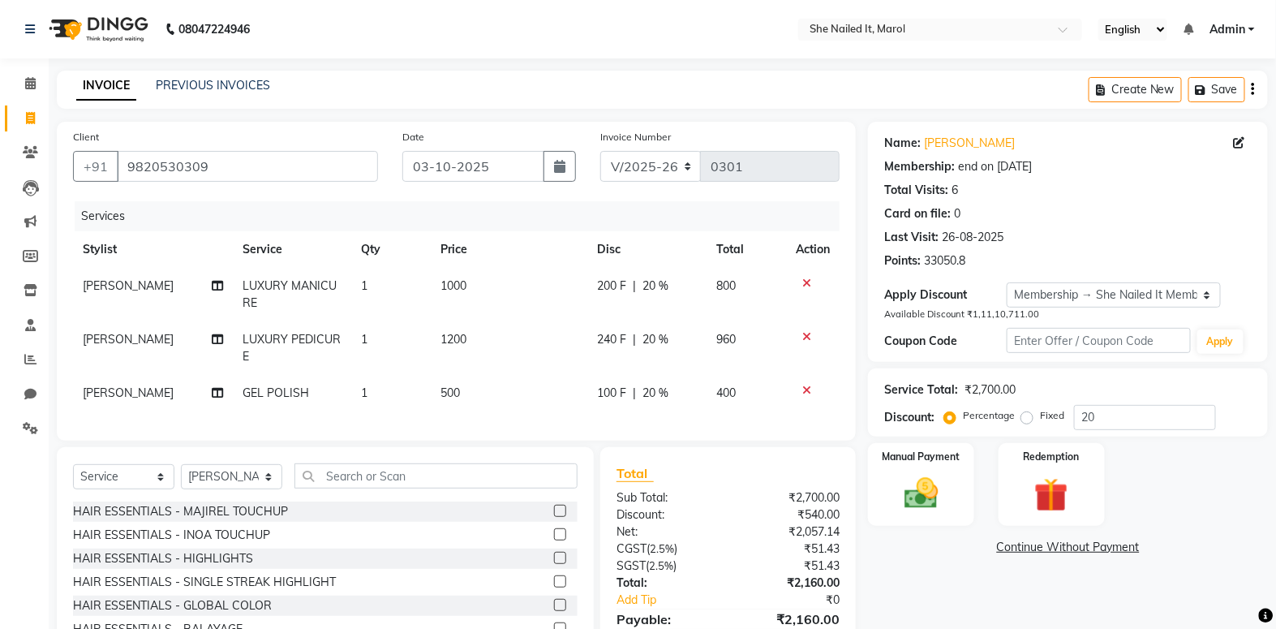
click at [525, 316] on tbody "Pritam Raj LUXURY MANICURE 1 1000 200 F | 20 % 800 Pritam Raj LUXURY PEDICURE 1…" at bounding box center [456, 340] width 767 height 144
click at [513, 346] on td "1200" at bounding box center [509, 348] width 157 height 54
select select "74638"
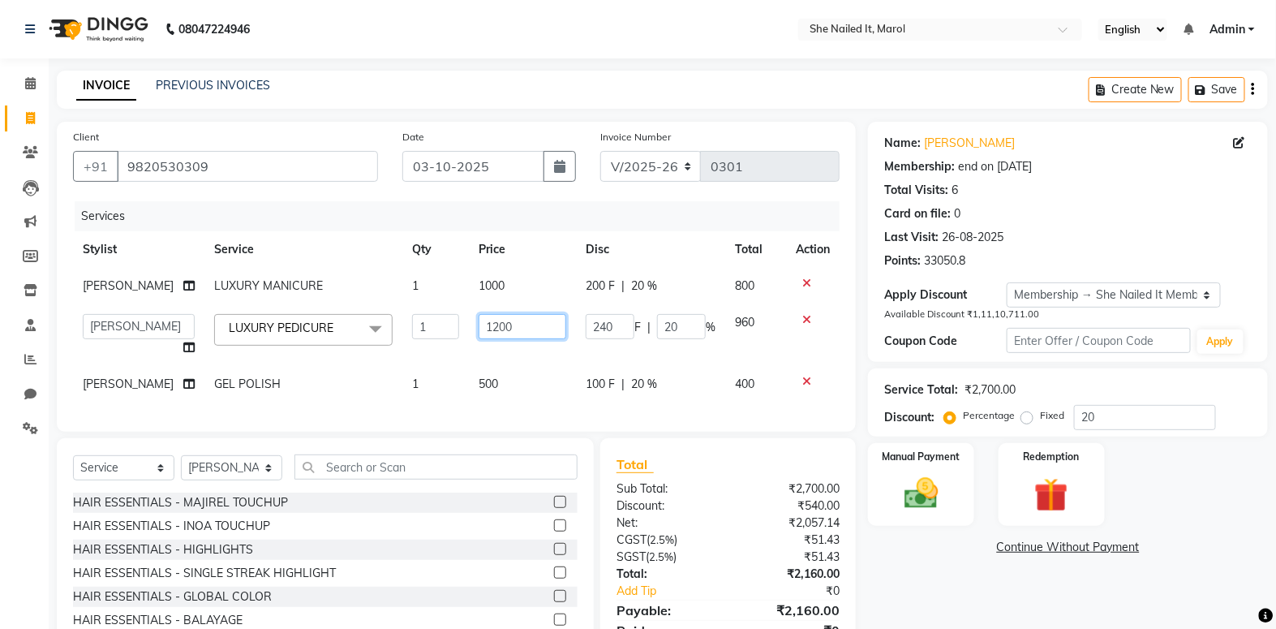
drag, startPoint x: 515, startPoint y: 329, endPoint x: 290, endPoint y: 353, distance: 226.7
click at [336, 364] on tr "Admin Anjali Sherry Chhaya Thakur Harun Khushi Sawat Pritam Raj Priti Waghela L…" at bounding box center [456, 335] width 767 height 62
type input "600"
click at [436, 303] on tr "Pritam Raj LUXURY MANICURE 1 1000 200 F | 20 % 800" at bounding box center [456, 286] width 767 height 37
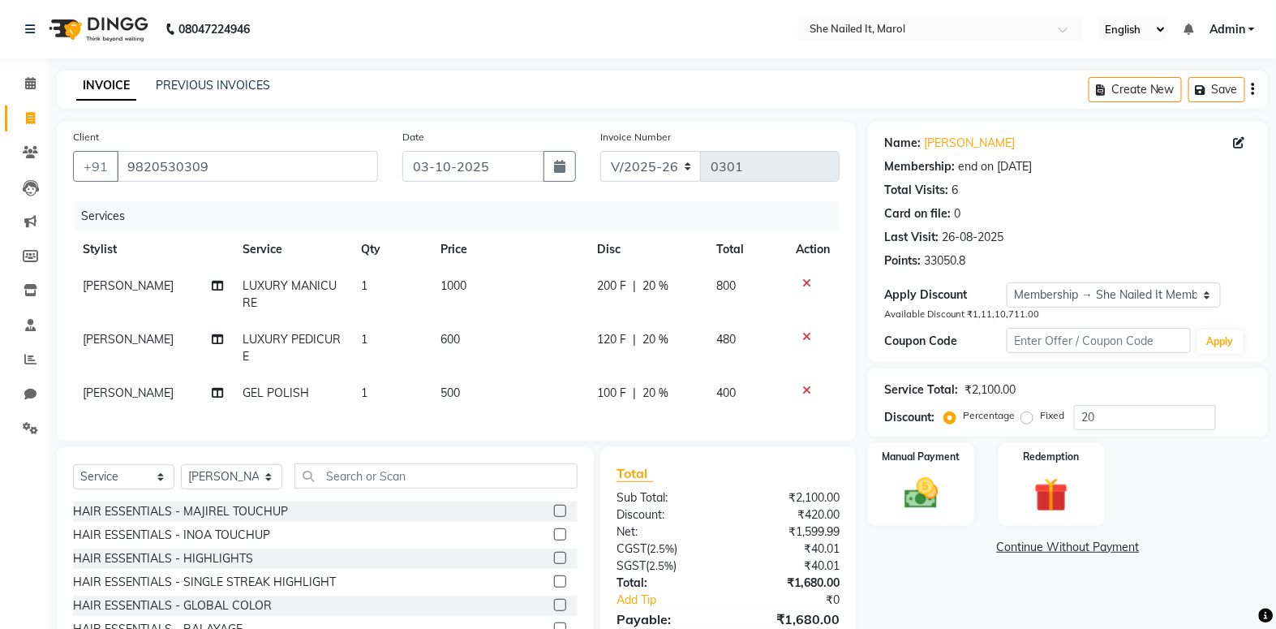
click at [506, 275] on td "1000" at bounding box center [509, 295] width 157 height 54
select select "74638"
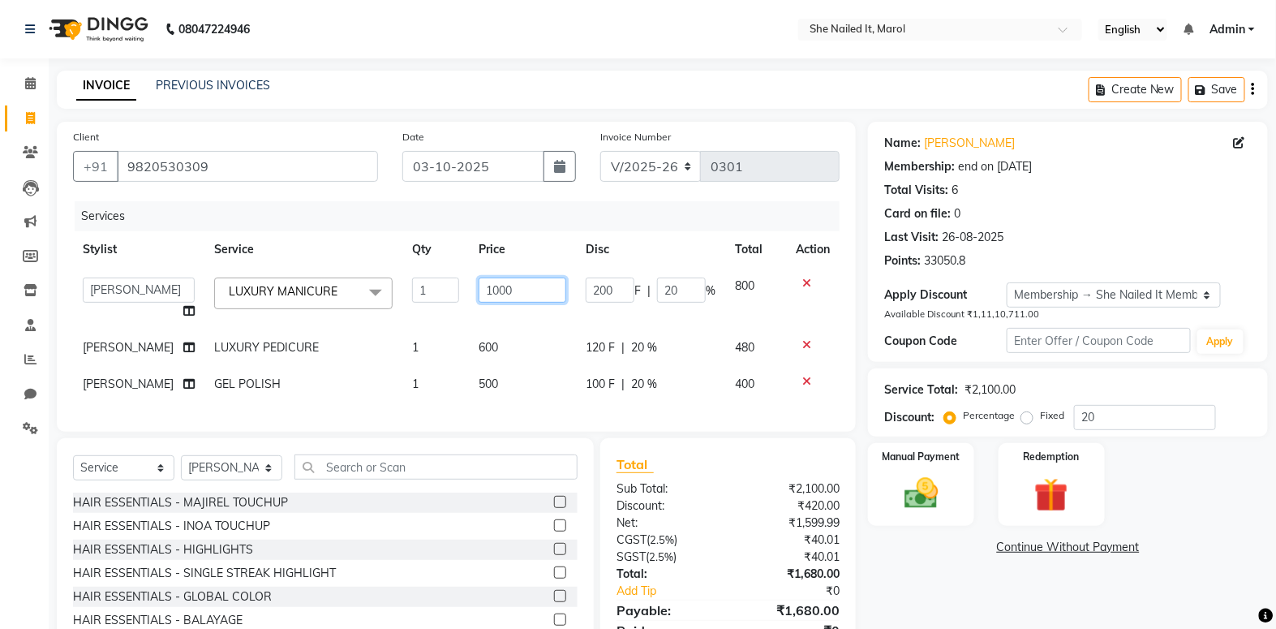
drag, startPoint x: 492, startPoint y: 290, endPoint x: 428, endPoint y: 317, distance: 69.4
click at [430, 317] on tr "Admin Anjali Sherry Chhaya Thakur Harun Khushi Sawat Pritam Raj Priti Waghela L…" at bounding box center [456, 299] width 767 height 62
type input "600"
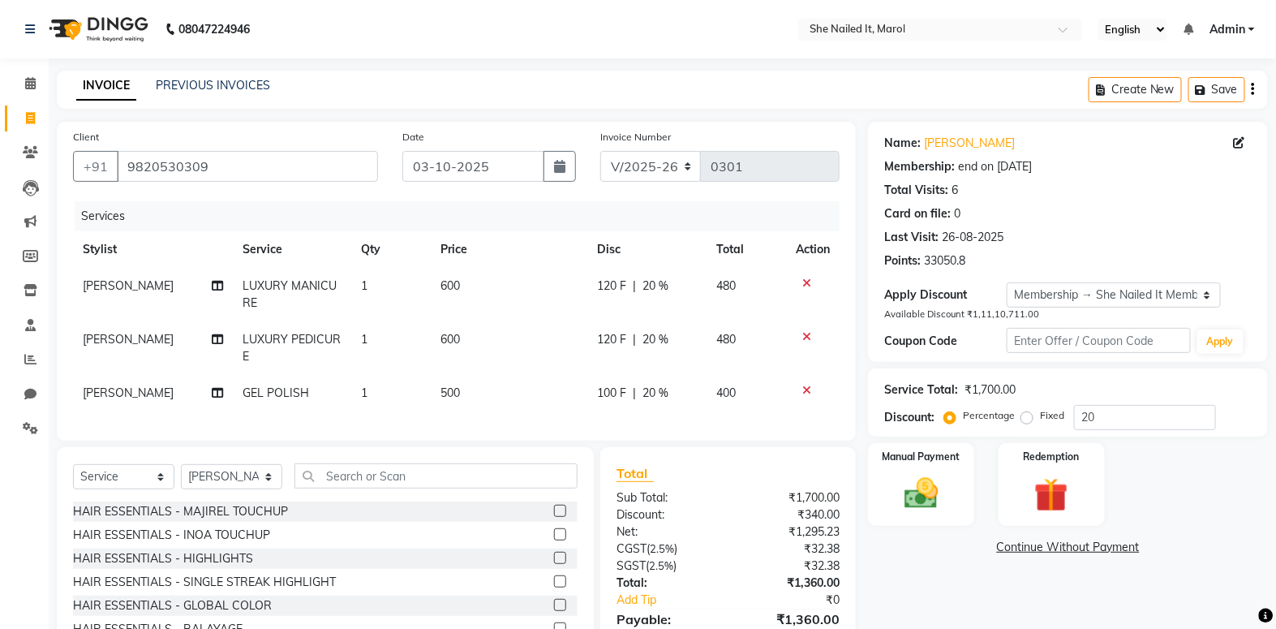
click at [409, 403] on div "Services Stylist Service Qty Price Disc Total Action Pritam Raj LUXURY MANICURE…" at bounding box center [456, 312] width 767 height 223
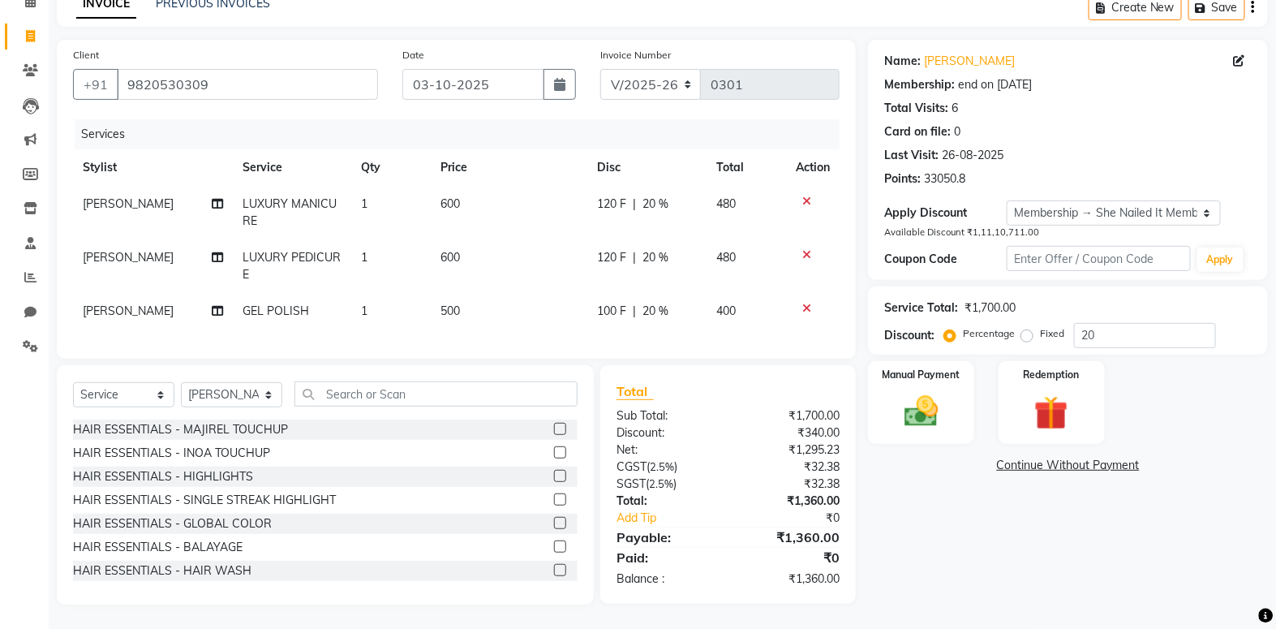
scroll to position [92, 0]
click at [1160, 207] on select "Select Membership → She Nailed It Membership" at bounding box center [1114, 212] width 214 height 25
select select "0:"
click at [1007, 200] on select "Select Membership → She Nailed It Membership" at bounding box center [1114, 212] width 214 height 25
type input "0"
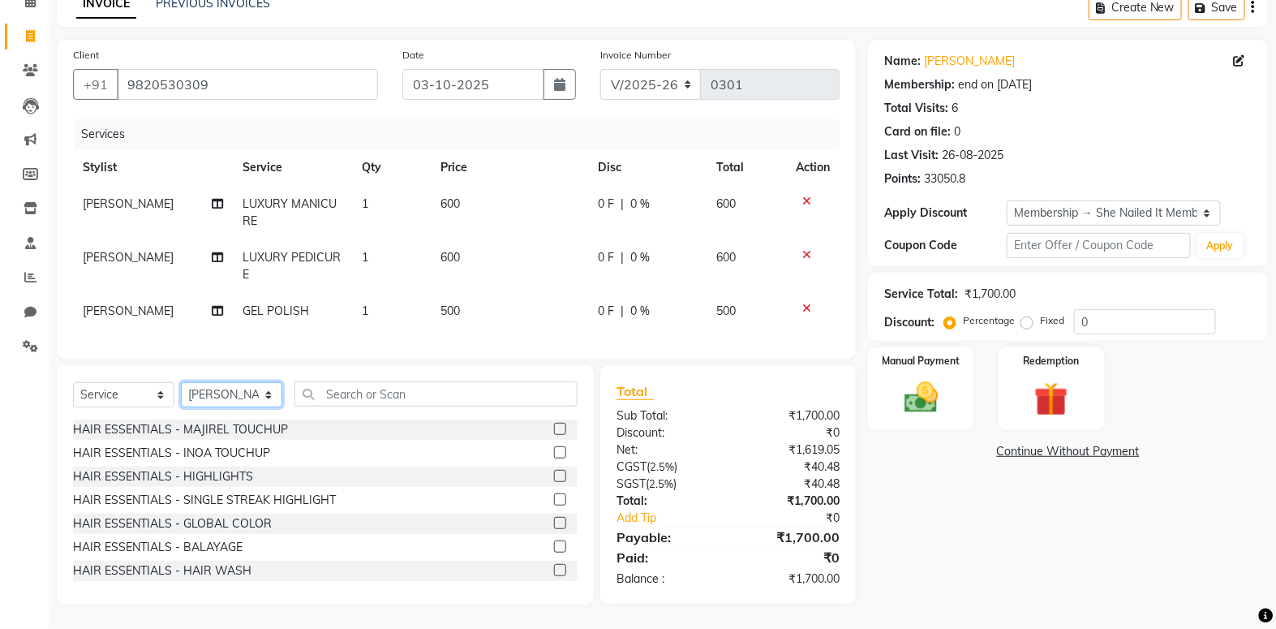
click at [227, 407] on select "Select Stylist Admin [PERSON_NAME] [PERSON_NAME] [PERSON_NAME] [PERSON_NAME]" at bounding box center [231, 394] width 101 height 25
click at [406, 410] on div "Select Service Product Membership Package Voucher Prepaid Gift Card Select Styl…" at bounding box center [325, 400] width 505 height 38
click at [948, 395] on img at bounding box center [921, 397] width 58 height 41
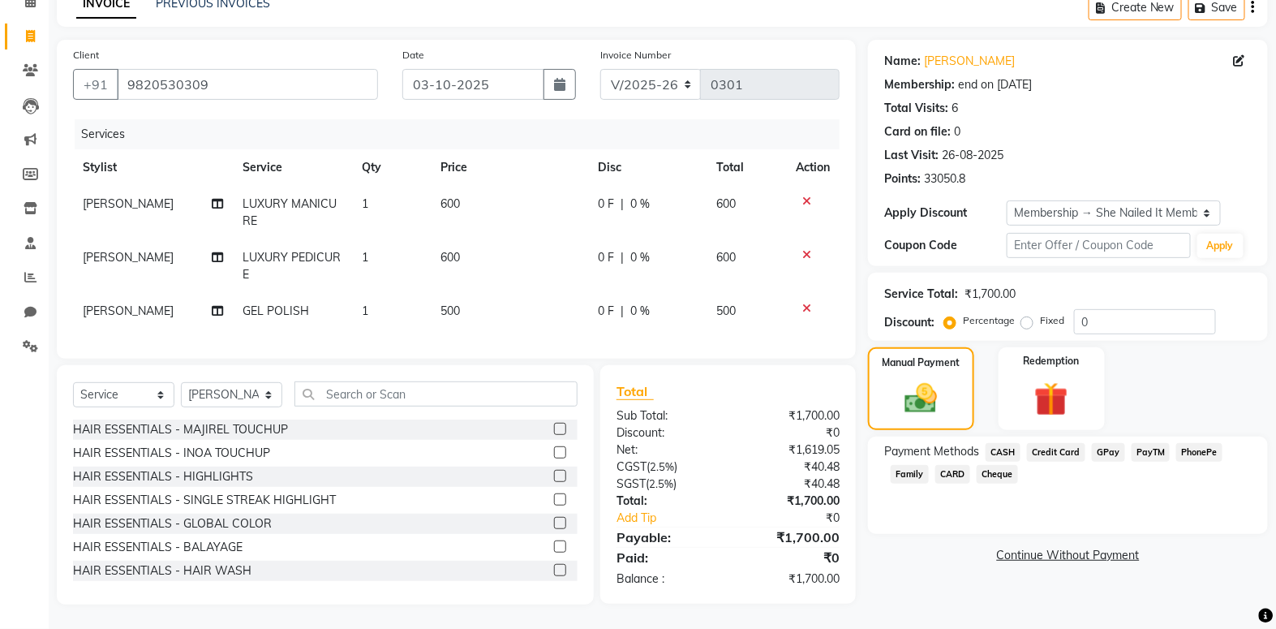
click at [1017, 443] on span "CASH" at bounding box center [1003, 452] width 35 height 19
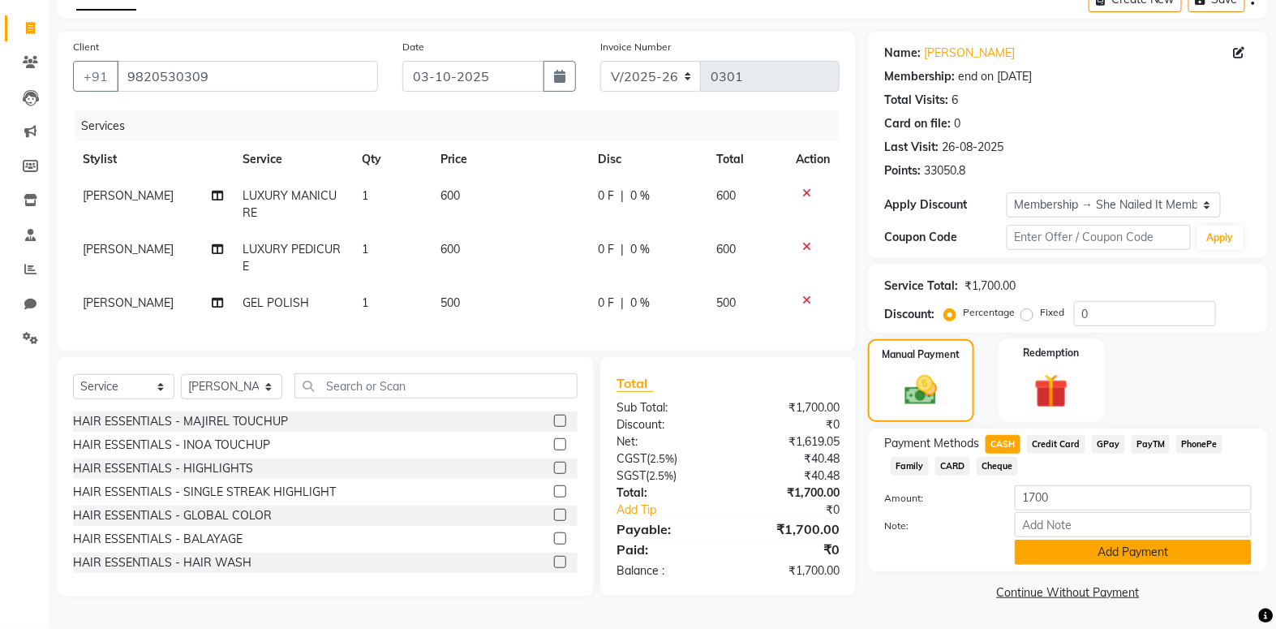
click at [1069, 545] on button "Add Payment" at bounding box center [1133, 551] width 237 height 25
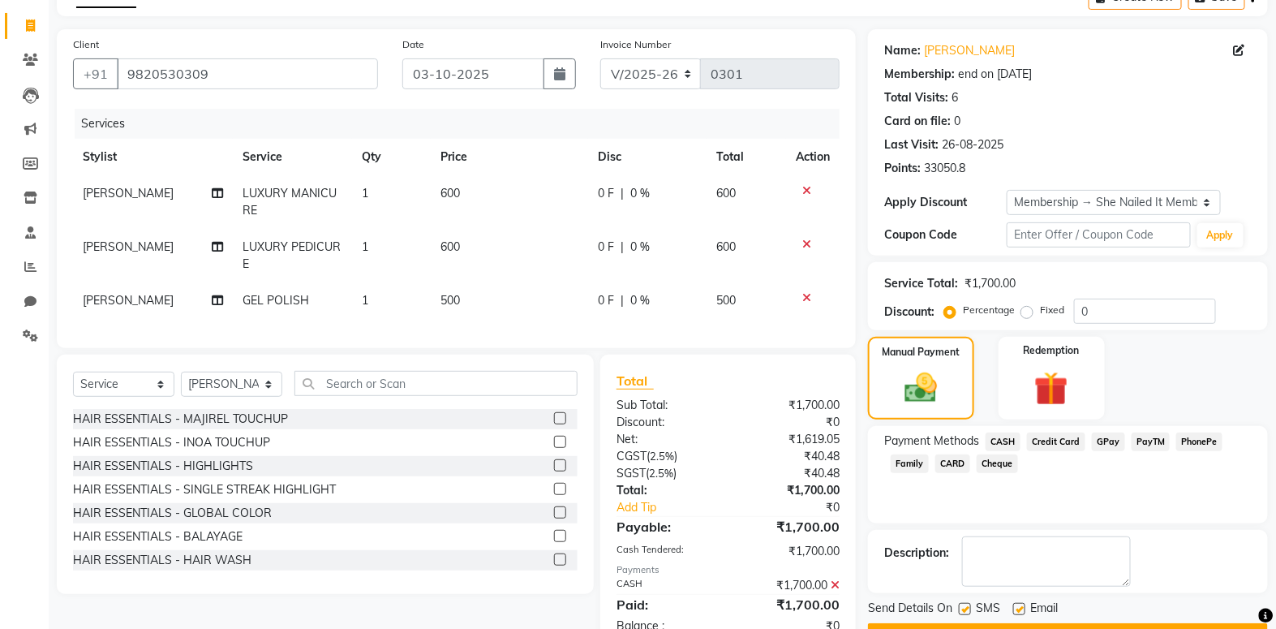
scroll to position [149, 0]
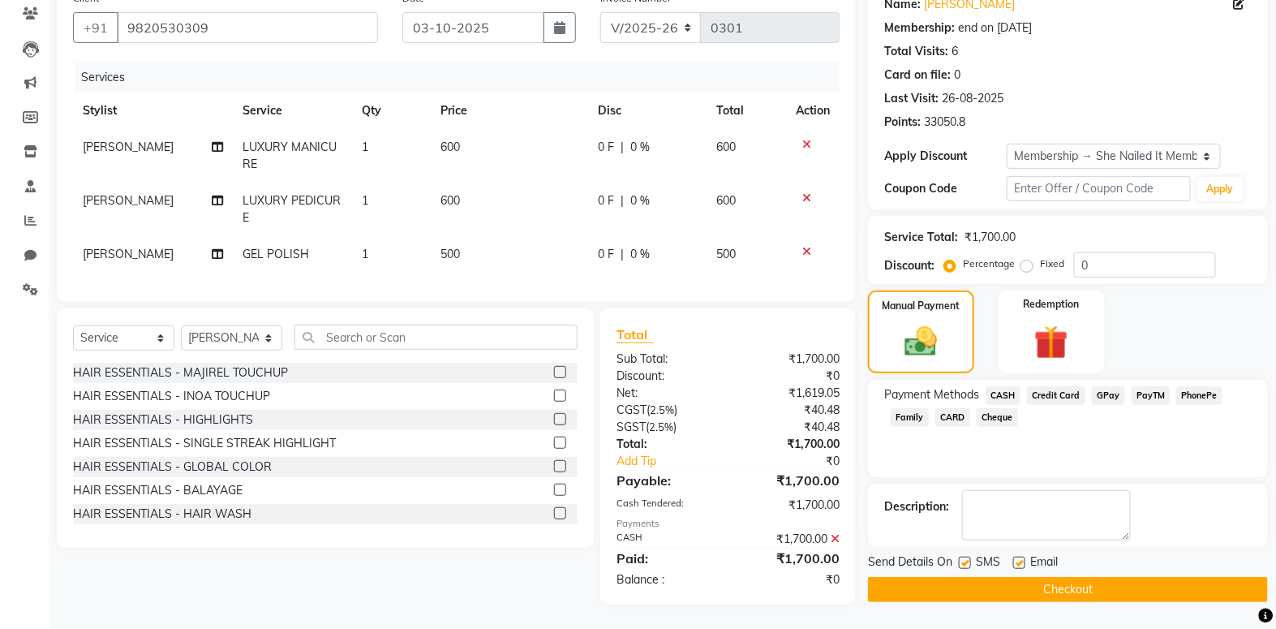
click at [1077, 577] on button "Checkout" at bounding box center [1068, 589] width 400 height 25
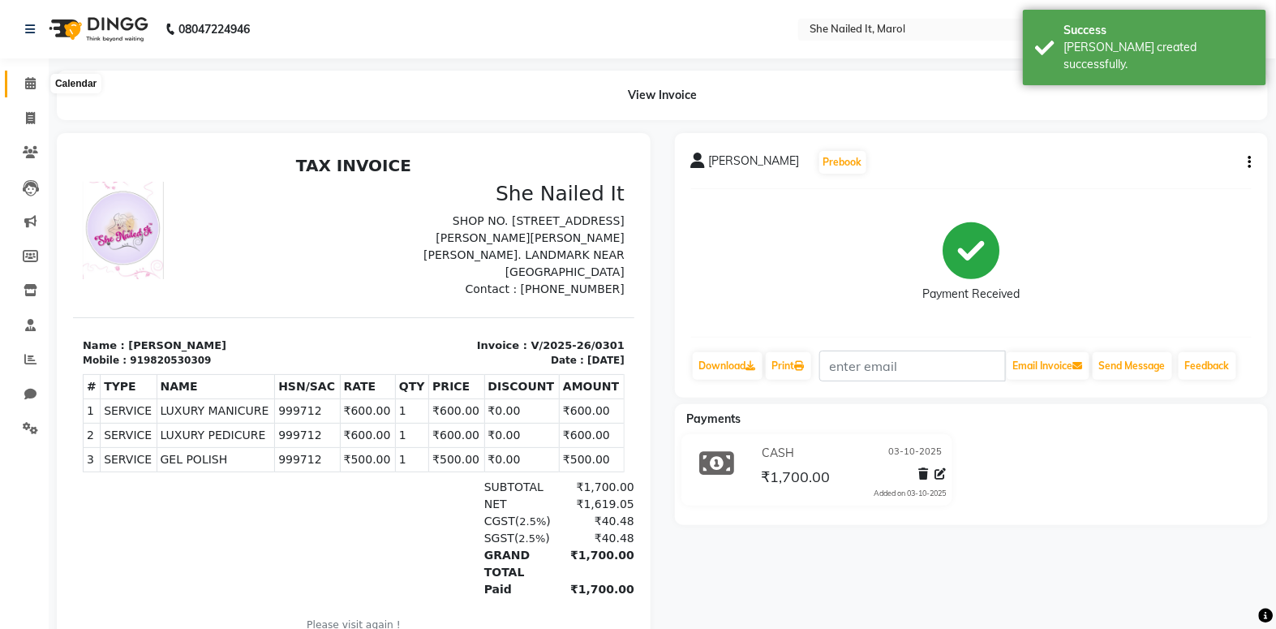
click at [19, 85] on span at bounding box center [30, 84] width 28 height 19
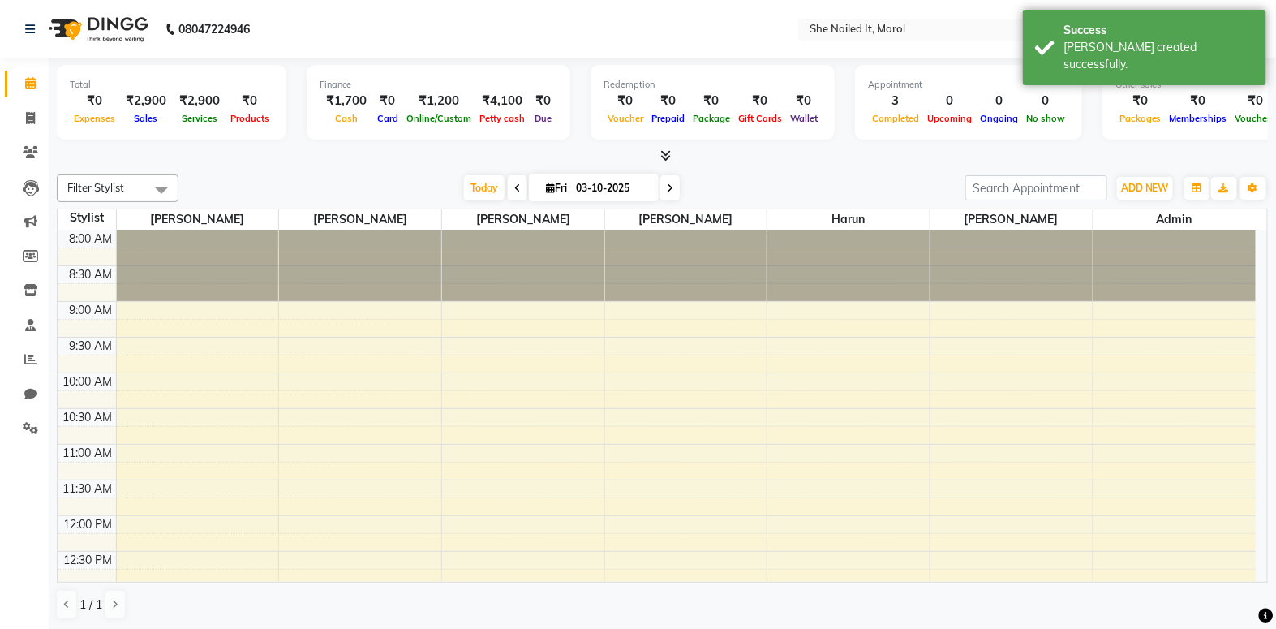
click at [670, 157] on icon at bounding box center [665, 155] width 11 height 12
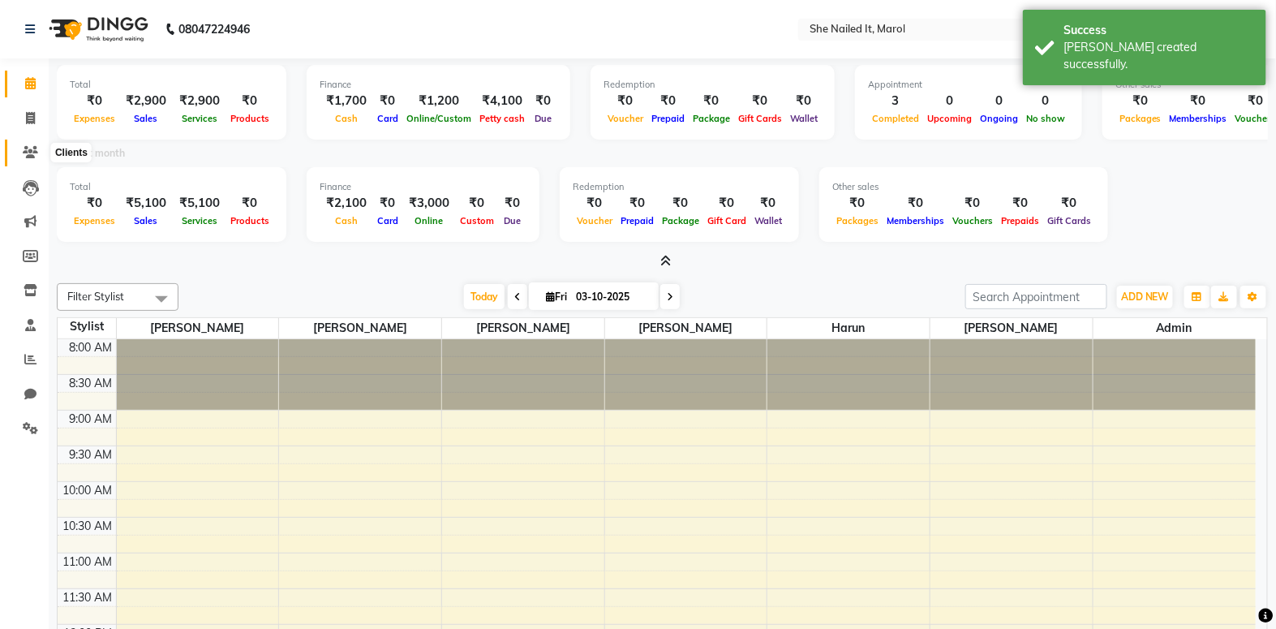
click at [31, 153] on icon at bounding box center [30, 152] width 15 height 12
